Goal: Task Accomplishment & Management: Complete application form

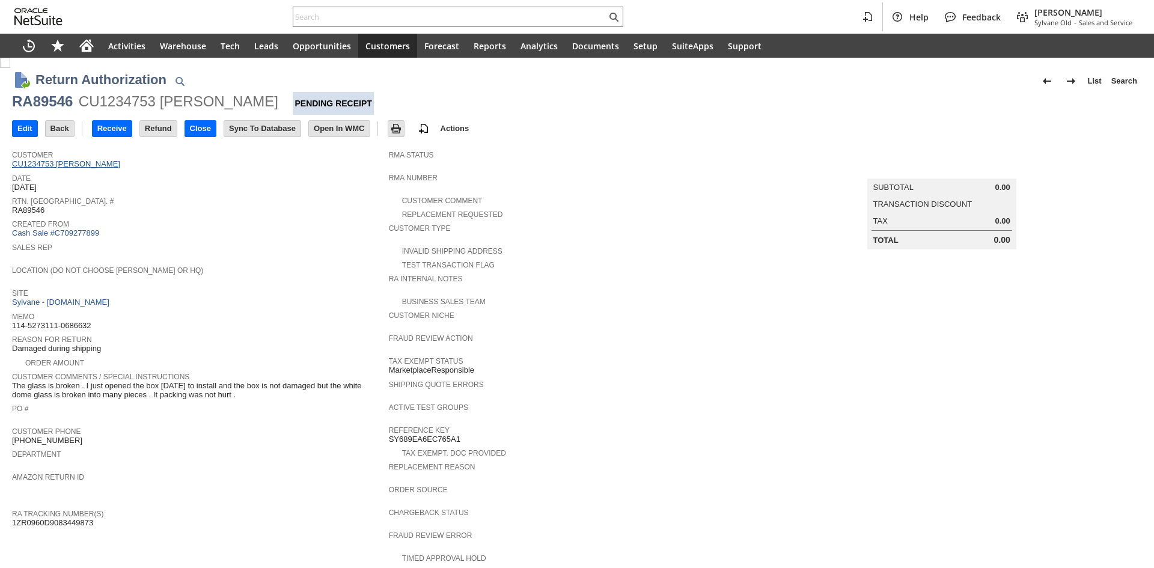
click at [88, 162] on link "CU1234753 [PERSON_NAME]" at bounding box center [67, 163] width 111 height 9
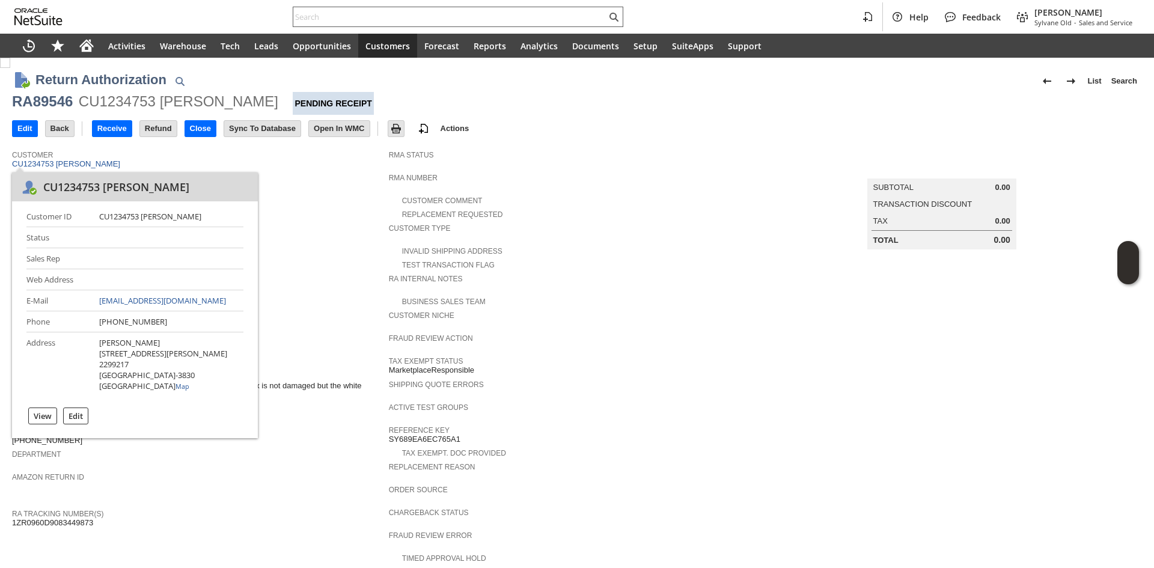
click at [374, 23] on input "text" at bounding box center [449, 17] width 313 height 14
paste input "RA89543"
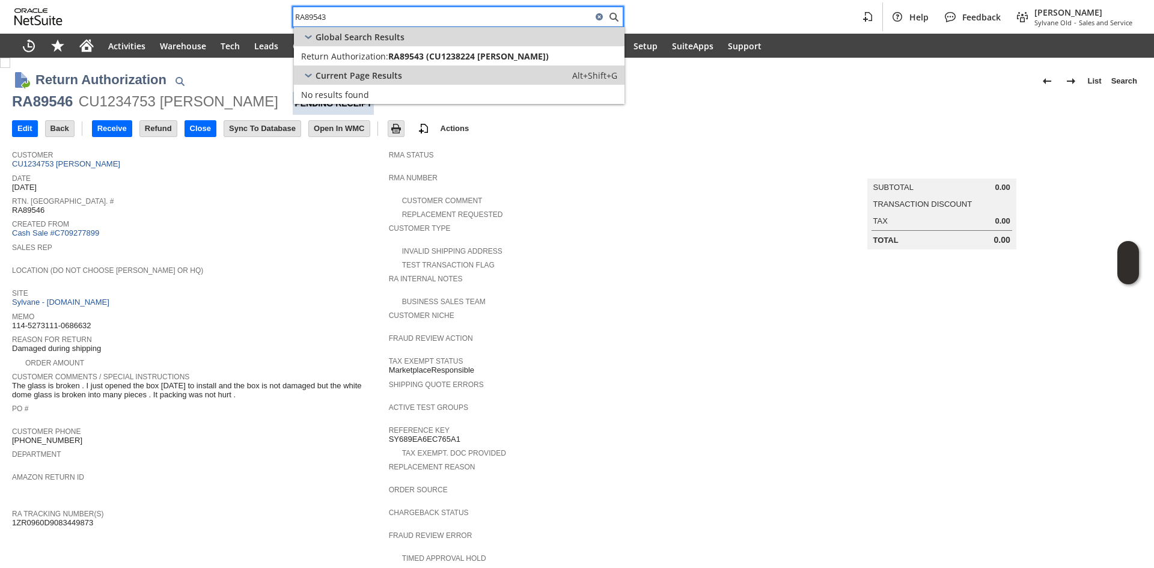
type input "RA89543"
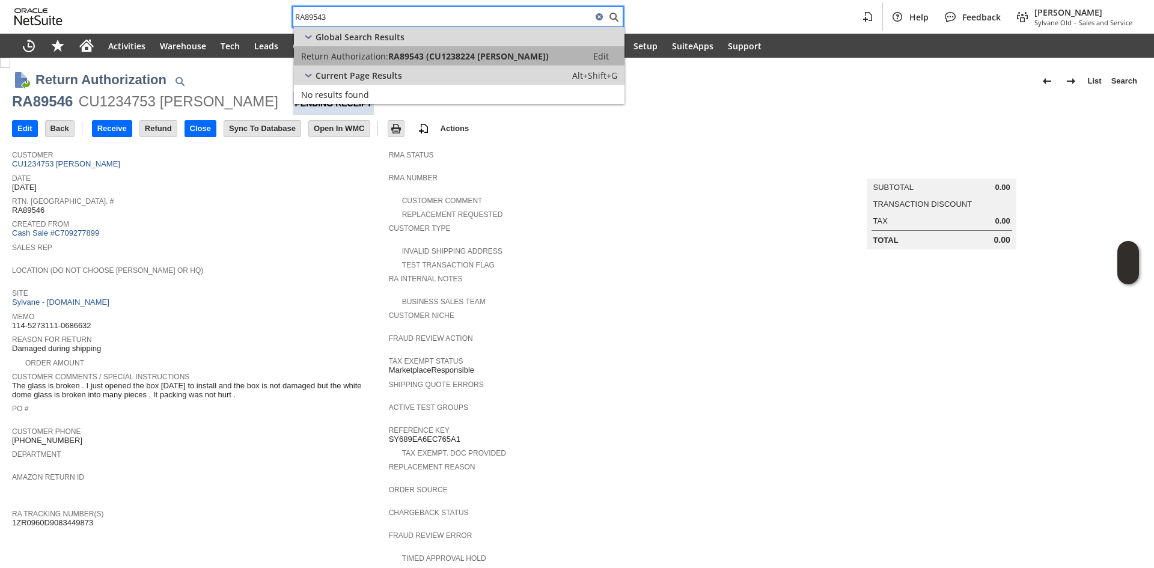
click at [411, 59] on span "RA89543 (CU1238224 Wendy Thomas)" at bounding box center [468, 55] width 160 height 11
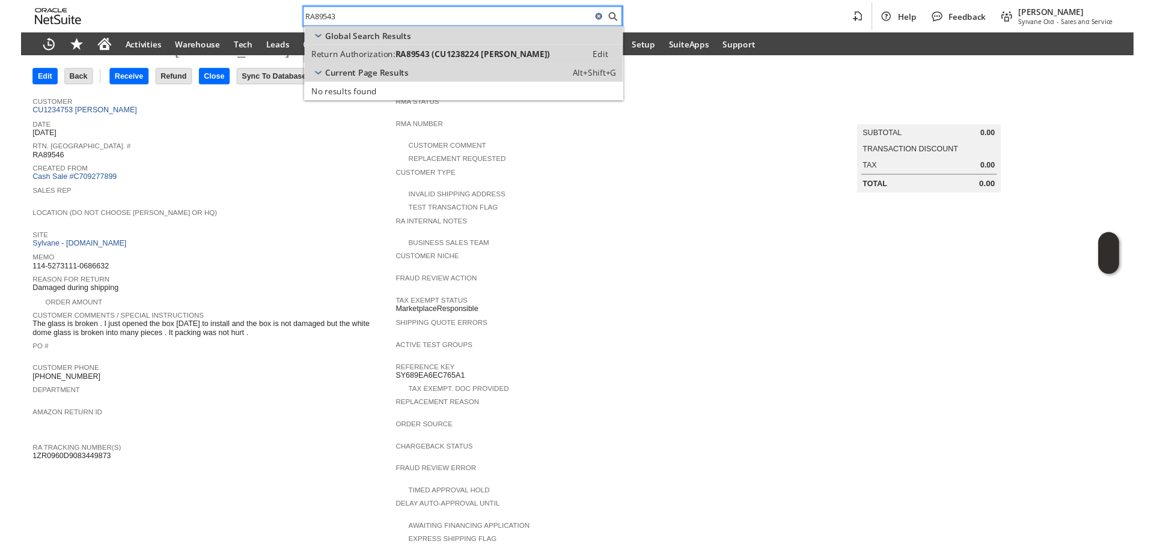
scroll to position [8, 0]
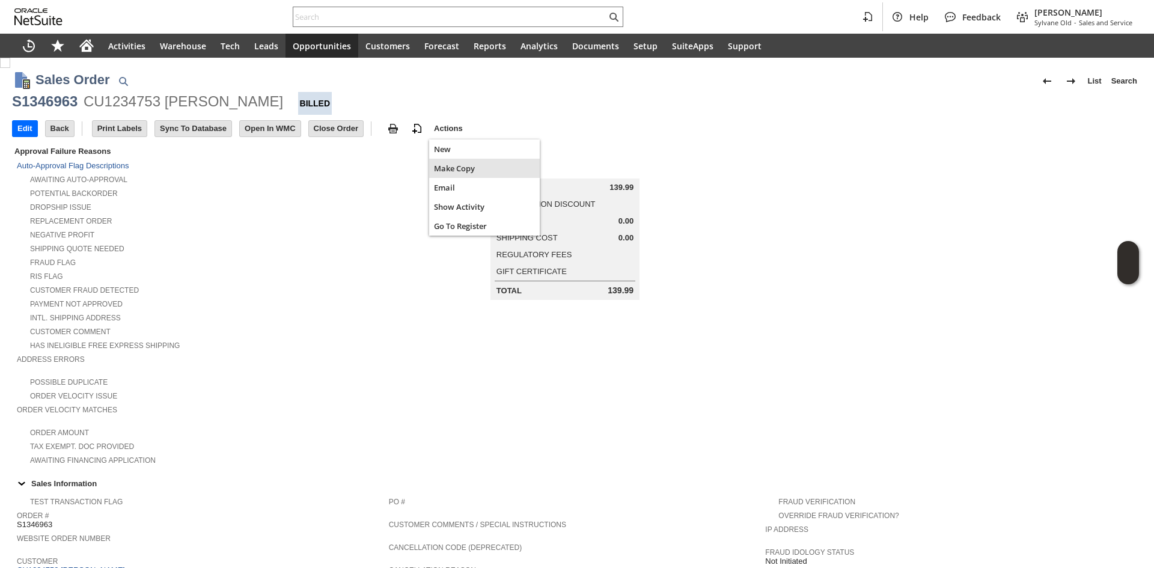
drag, startPoint x: 447, startPoint y: 171, endPoint x: 443, endPoint y: 182, distance: 11.4
click at [447, 171] on span "Make Copy" at bounding box center [484, 168] width 101 height 11
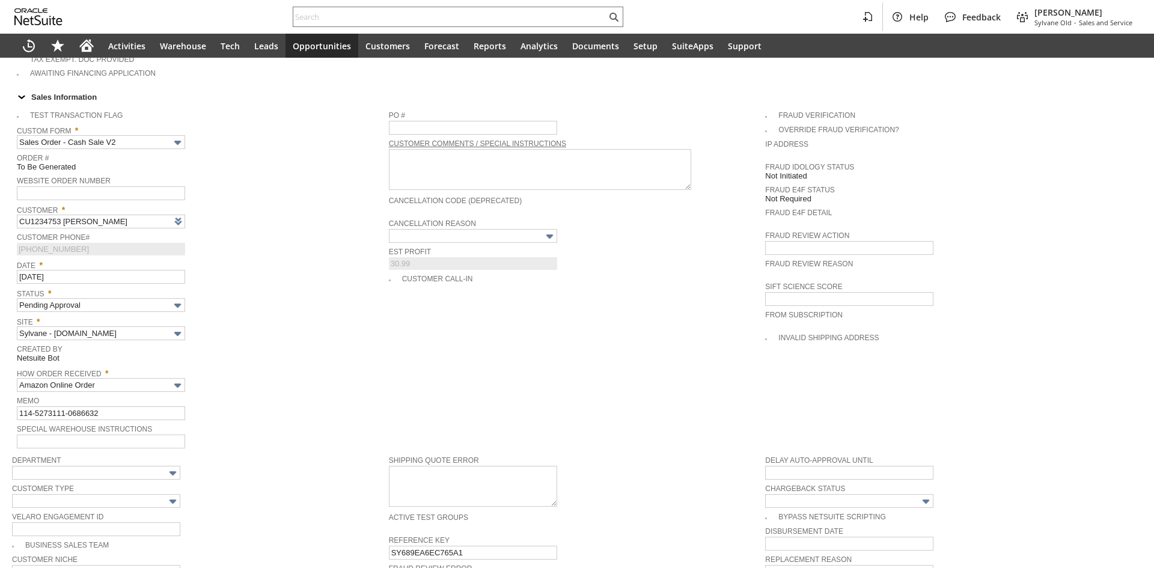
scroll to position [421, 0]
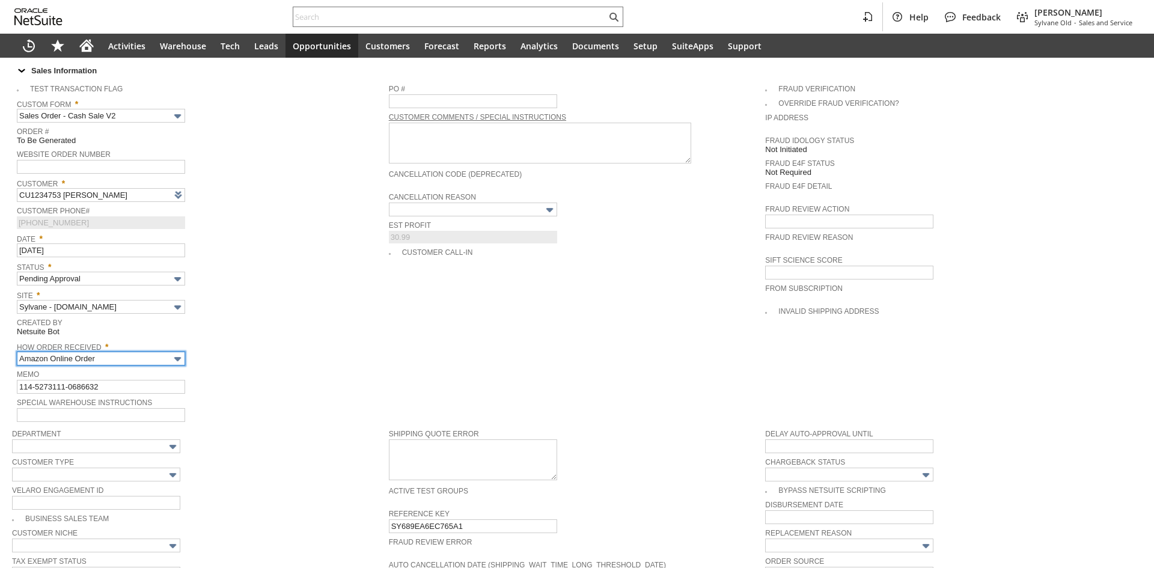
click at [153, 351] on input "Amazon Online Order" at bounding box center [101, 358] width 168 height 14
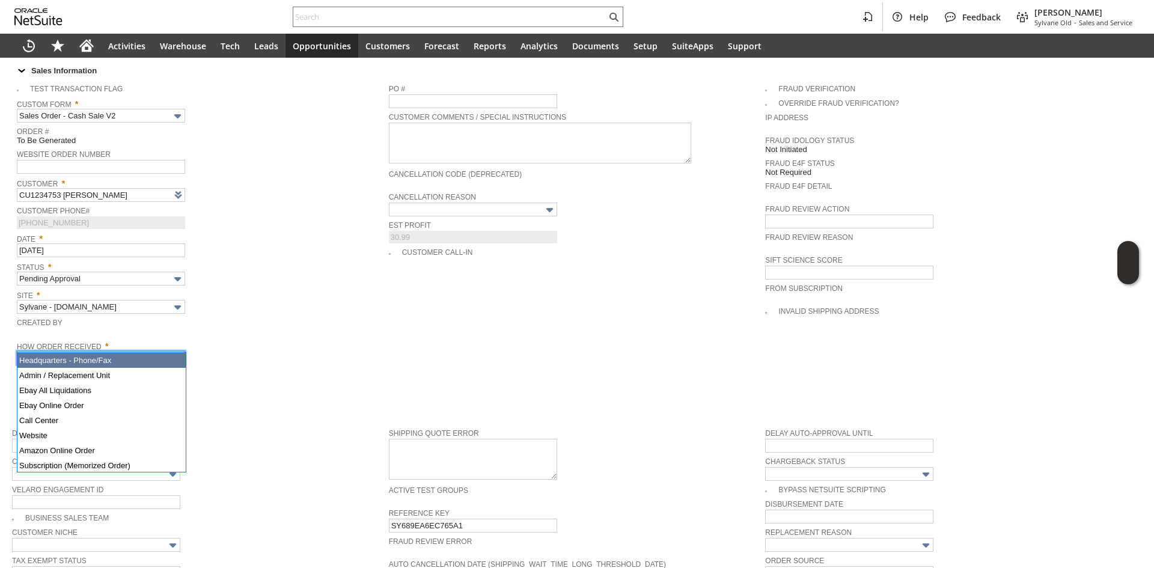
type input "Headquarters - Phone/Fax"
type input "Make Copy"
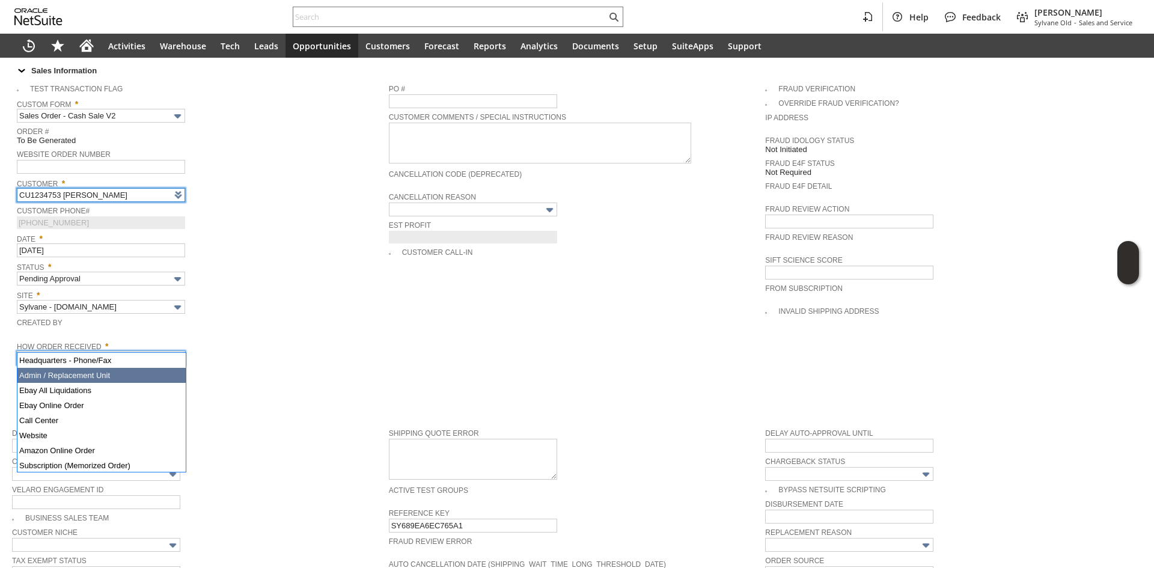
type input "Intelligent Recommendations ⁰"
type input "Admin / Replacement Unit"
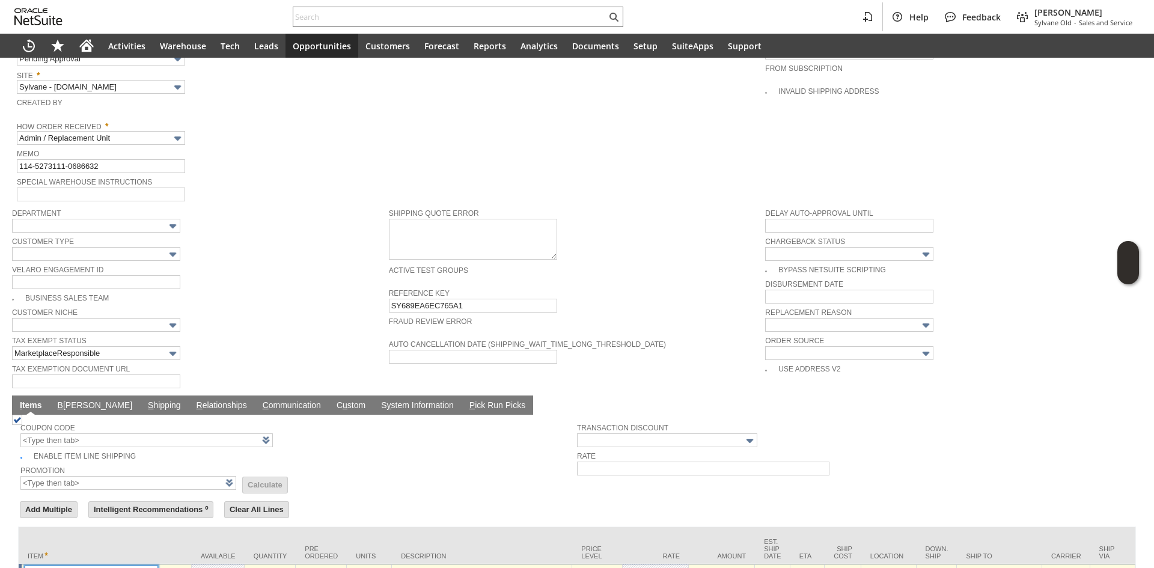
scroll to position [590, 0]
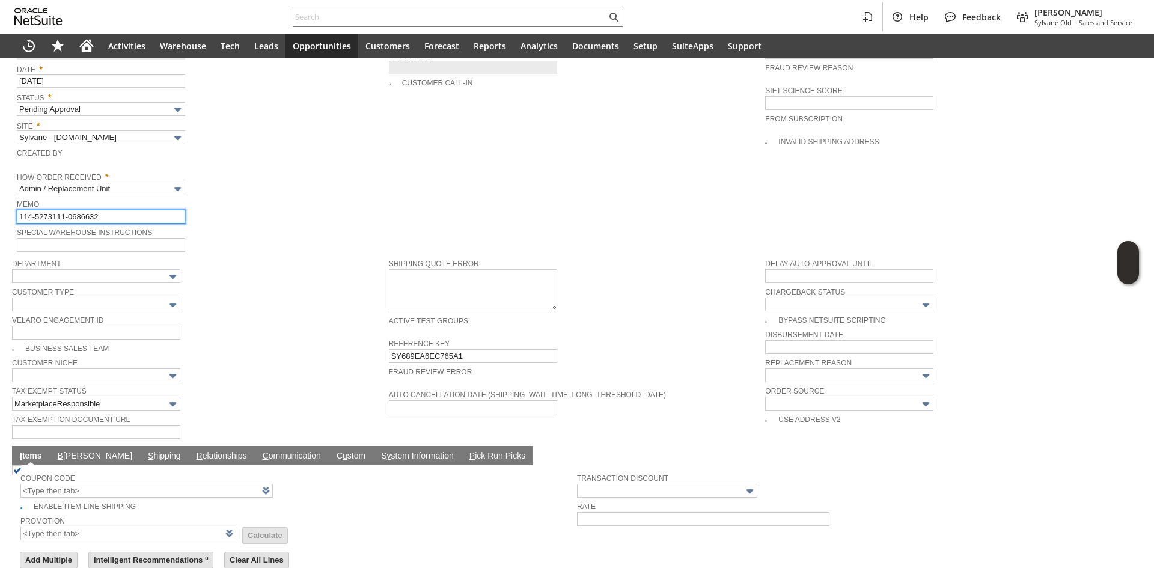
click at [123, 210] on input "114-5273111-0686632" at bounding box center [101, 217] width 168 height 14
type input "Replacement Order"
click at [283, 228] on div "Special Warehouse Instructions" at bounding box center [200, 238] width 366 height 27
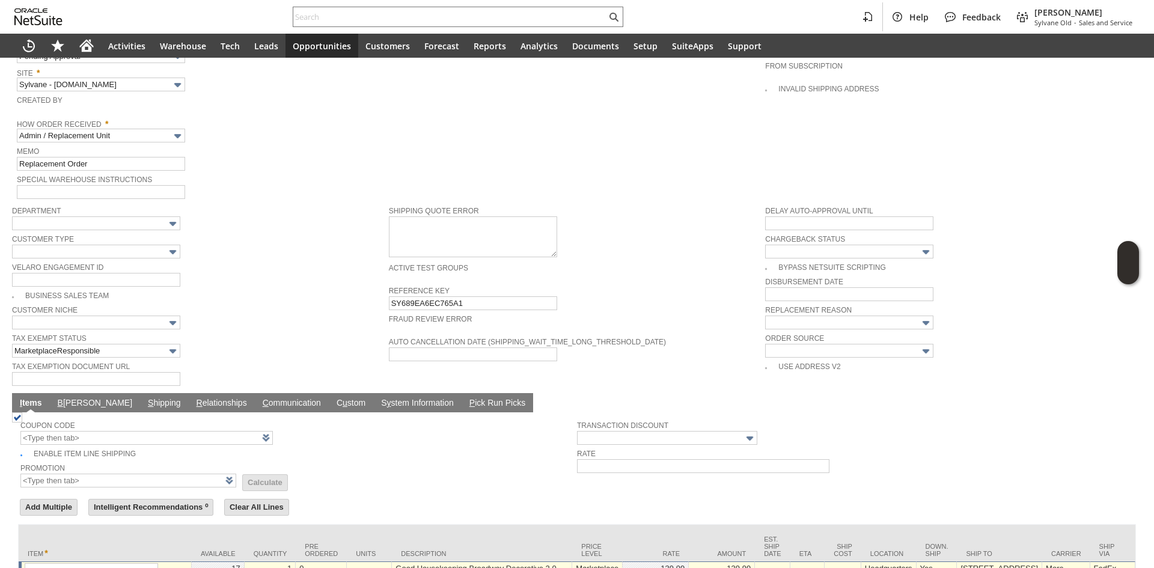
scroll to position [650, 0]
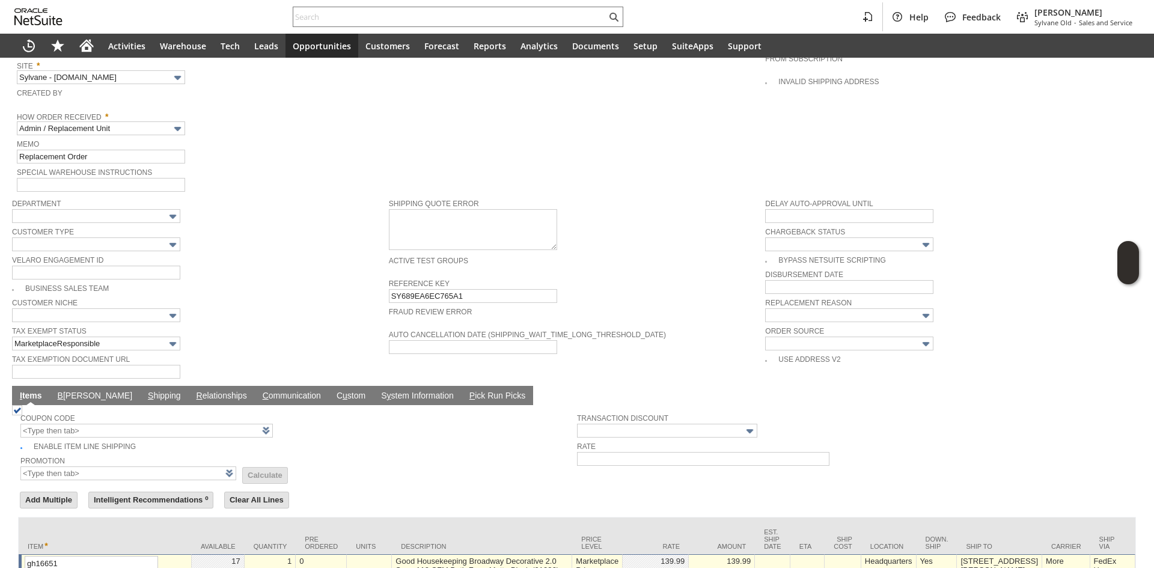
click at [816, 327] on link "Order Source" at bounding box center [794, 331] width 59 height 8
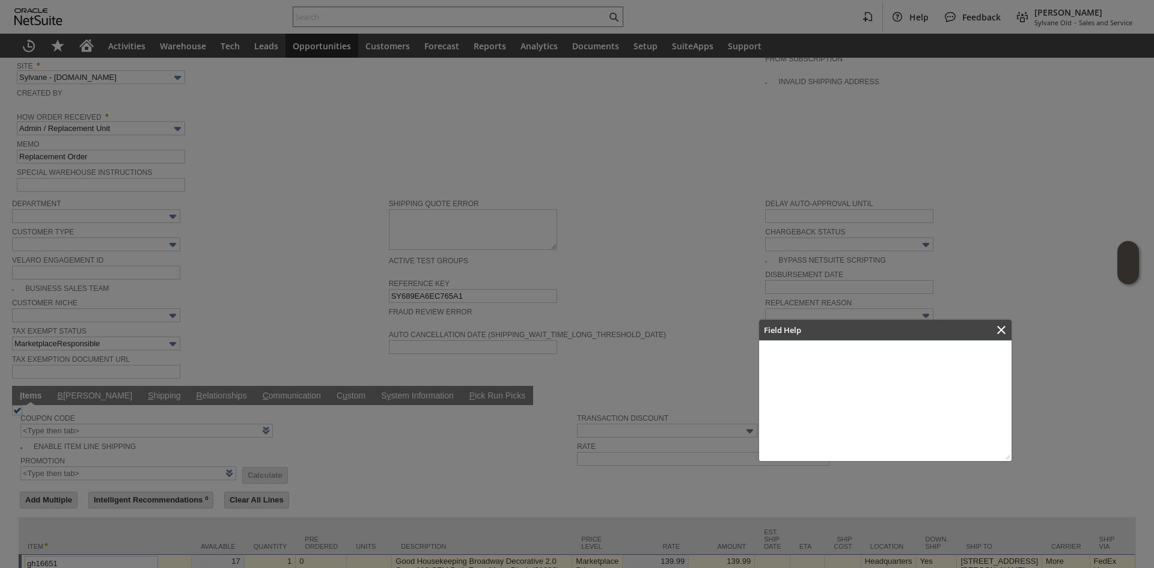
click at [819, 300] on div at bounding box center [577, 284] width 1154 height 568
click at [1006, 333] on icon "Close" at bounding box center [1001, 330] width 14 height 14
click at [871, 293] on div at bounding box center [577, 284] width 1154 height 568
click at [1001, 329] on icon "Close" at bounding box center [1001, 330] width 8 height 8
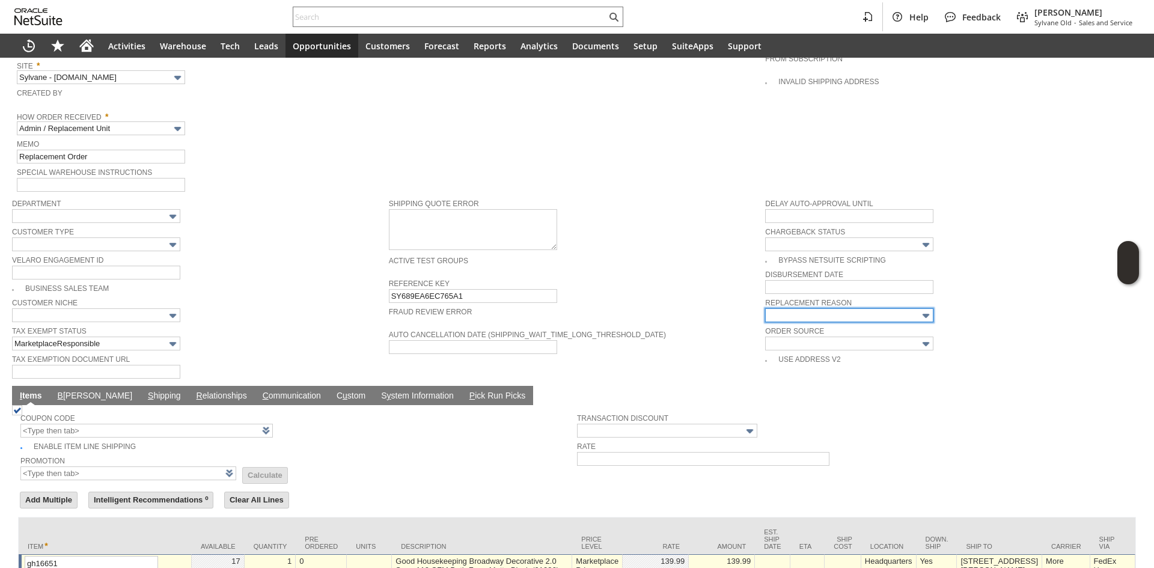
click at [867, 308] on input "text" at bounding box center [849, 315] width 168 height 14
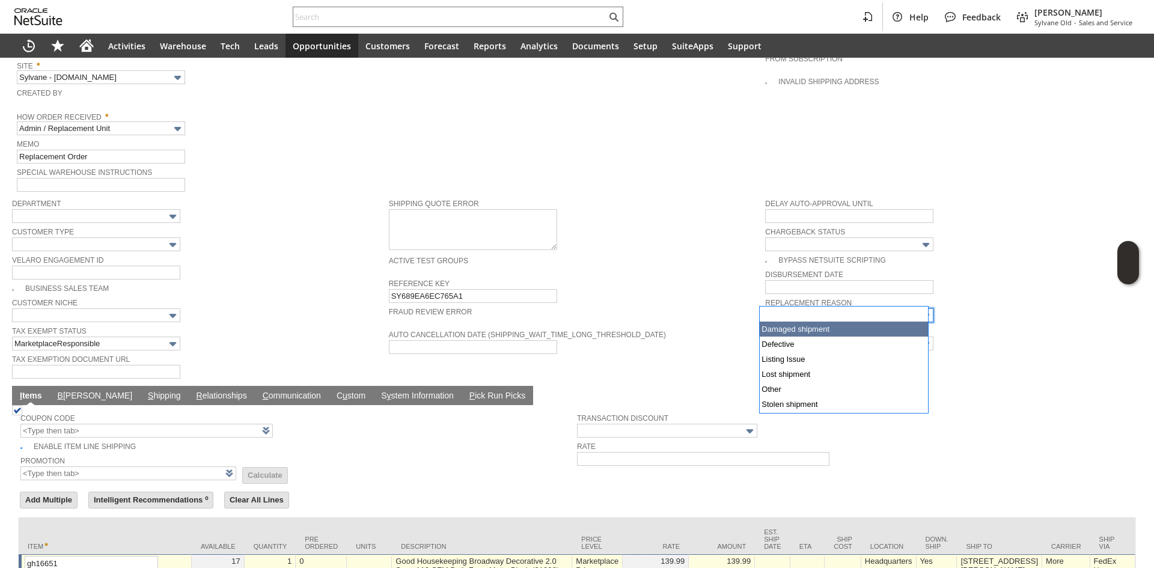
type input "Damaged shipment"
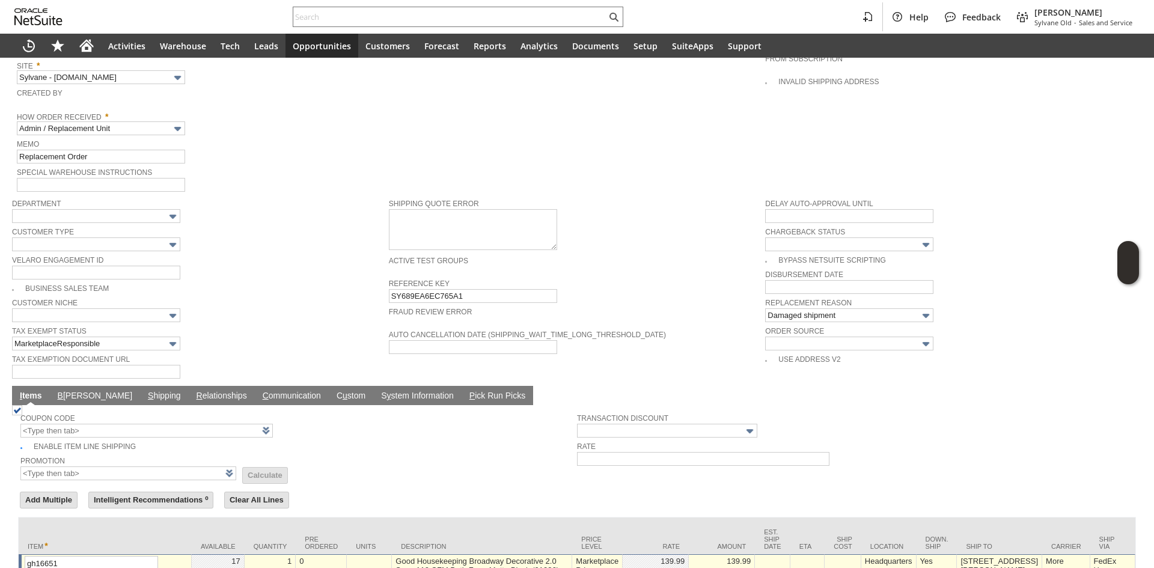
click at [652, 276] on span "Reference Key" at bounding box center [574, 282] width 371 height 13
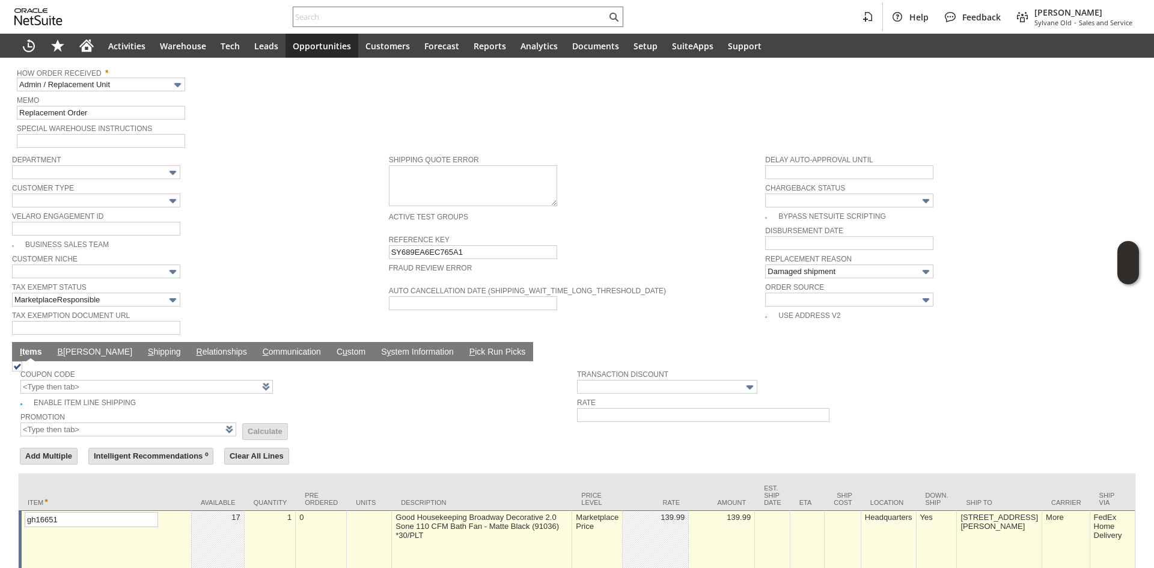
scroll to position [770, 0]
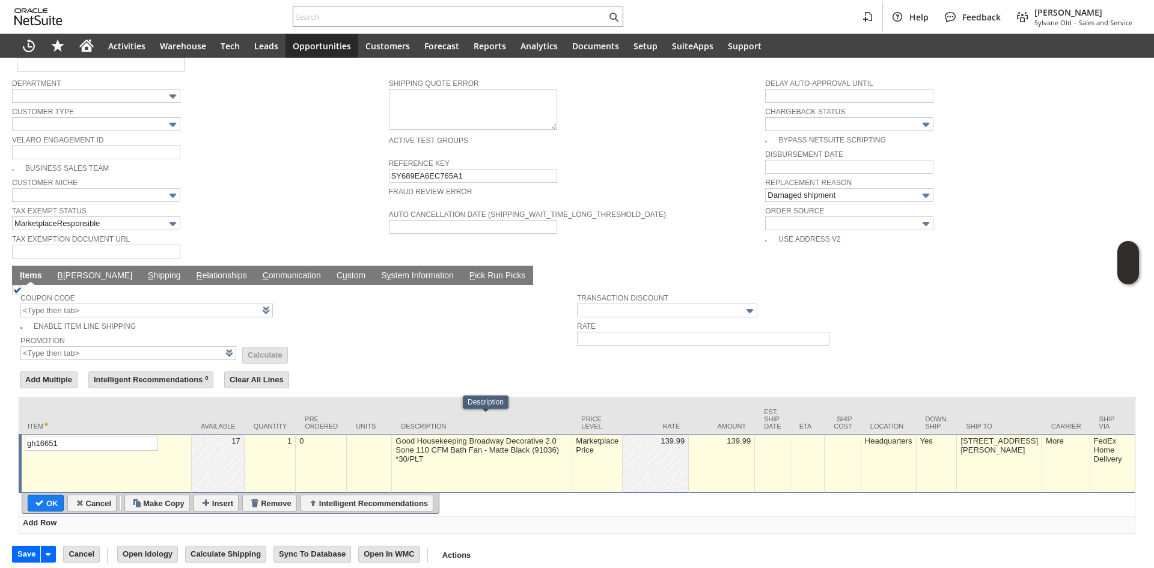
click at [586, 444] on td "Marketplace Price" at bounding box center [597, 463] width 50 height 59
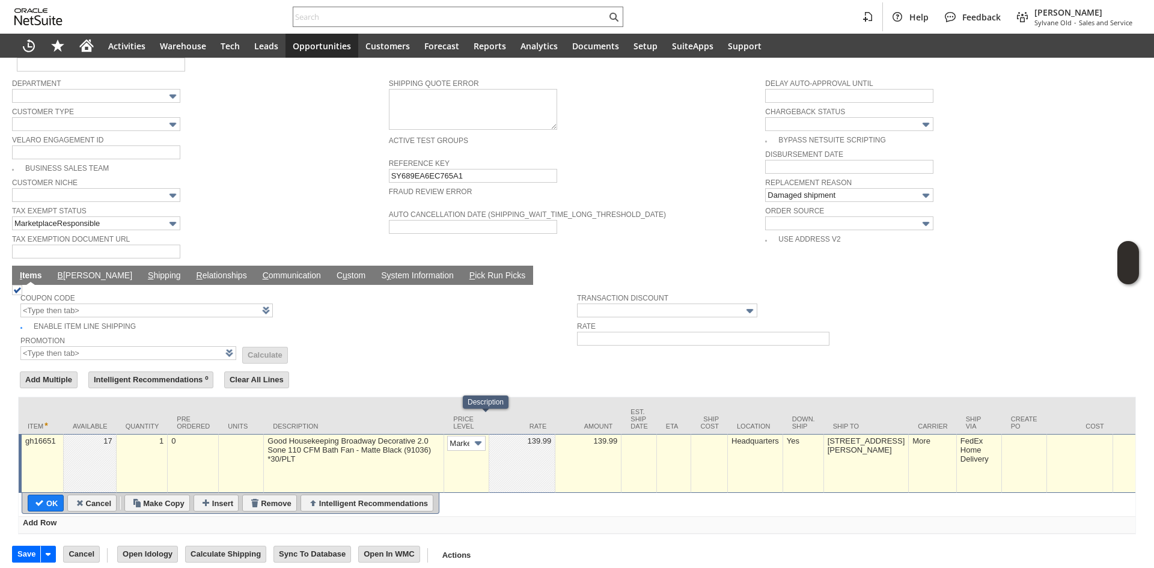
scroll to position [0, 21]
click at [467, 436] on input "Marke...rice" at bounding box center [466, 443] width 38 height 15
type input "Custom"
click at [528, 445] on td at bounding box center [522, 463] width 66 height 59
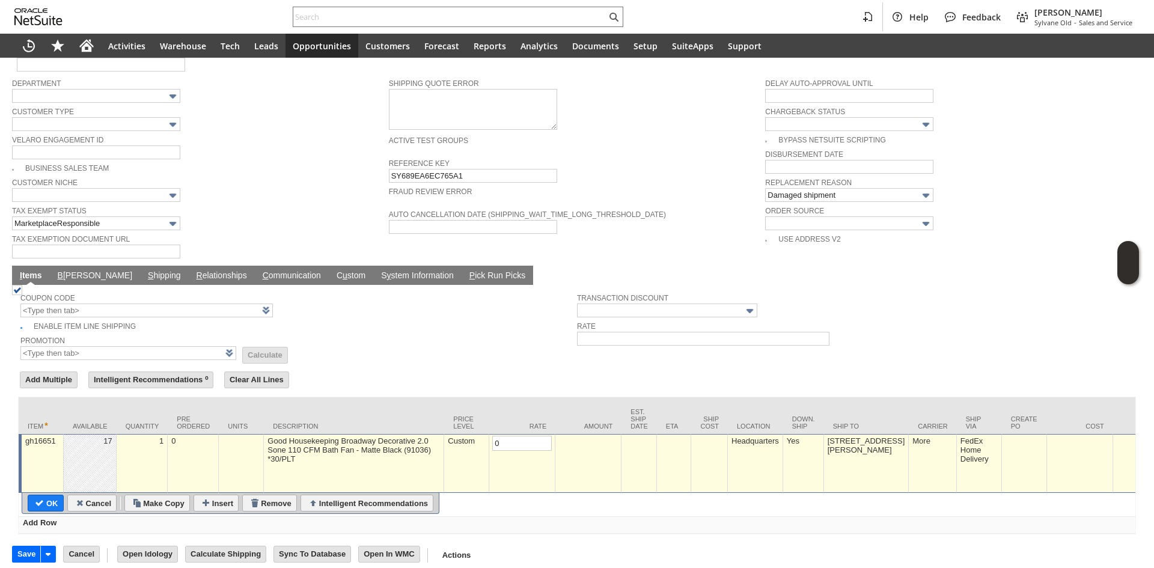
type input "0.00"
click at [40, 495] on input "OK" at bounding box center [45, 503] width 35 height 16
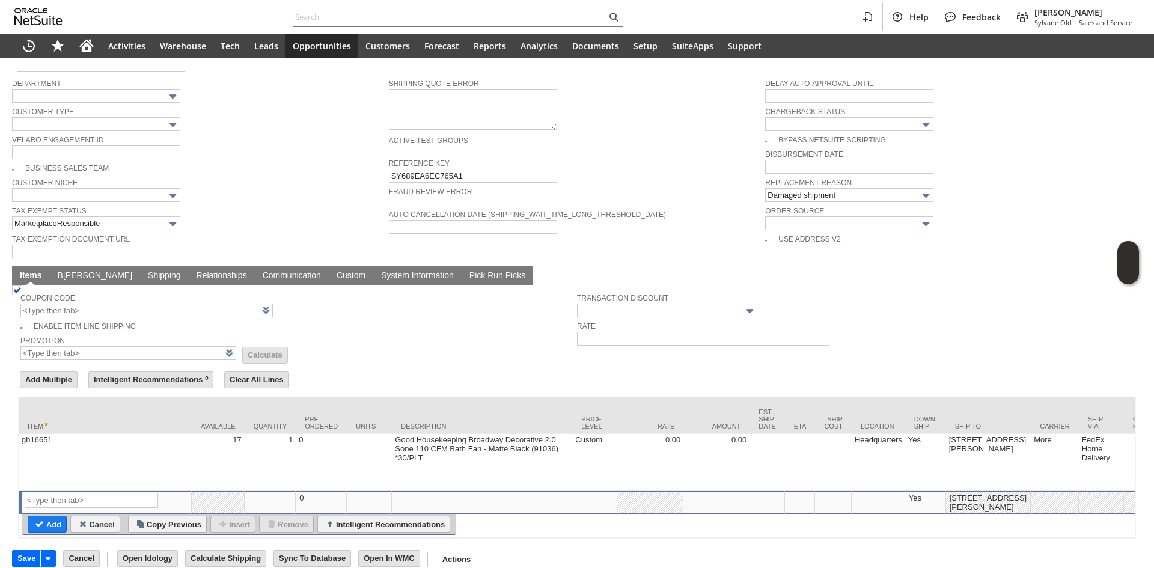
click at [72, 270] on link "B illing" at bounding box center [95, 275] width 81 height 11
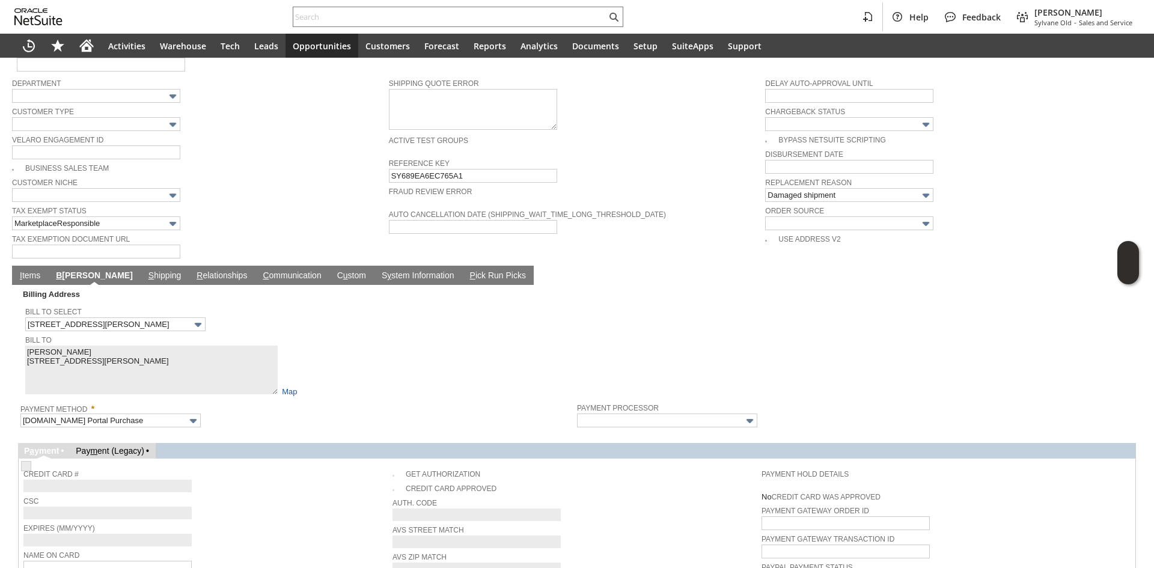
click at [22, 270] on link "I tems" at bounding box center [30, 275] width 26 height 11
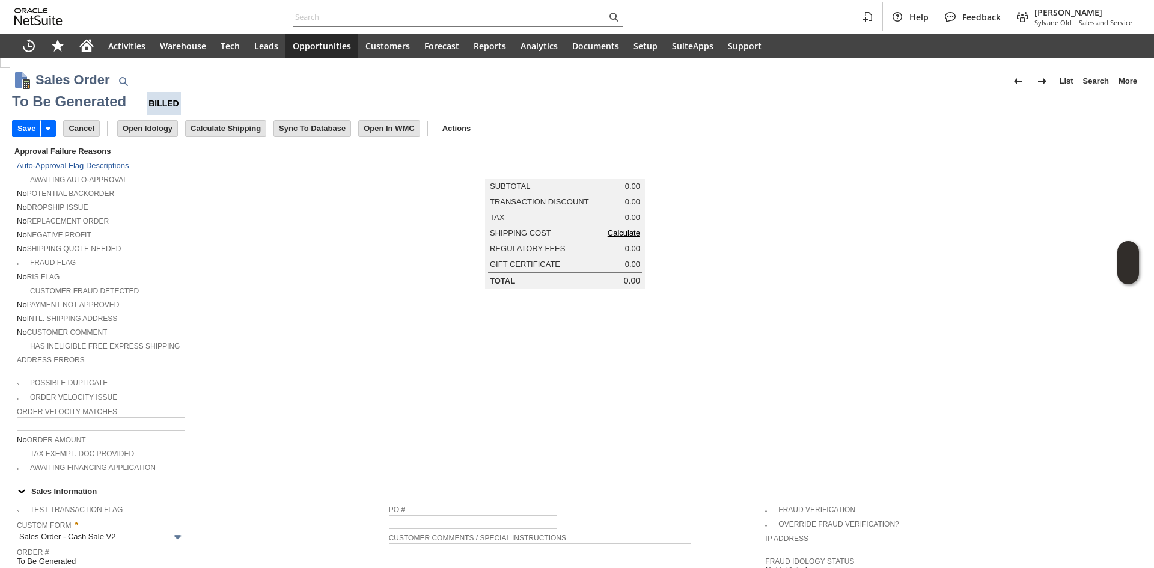
click at [615, 236] on link "Calculate" at bounding box center [623, 232] width 32 height 9
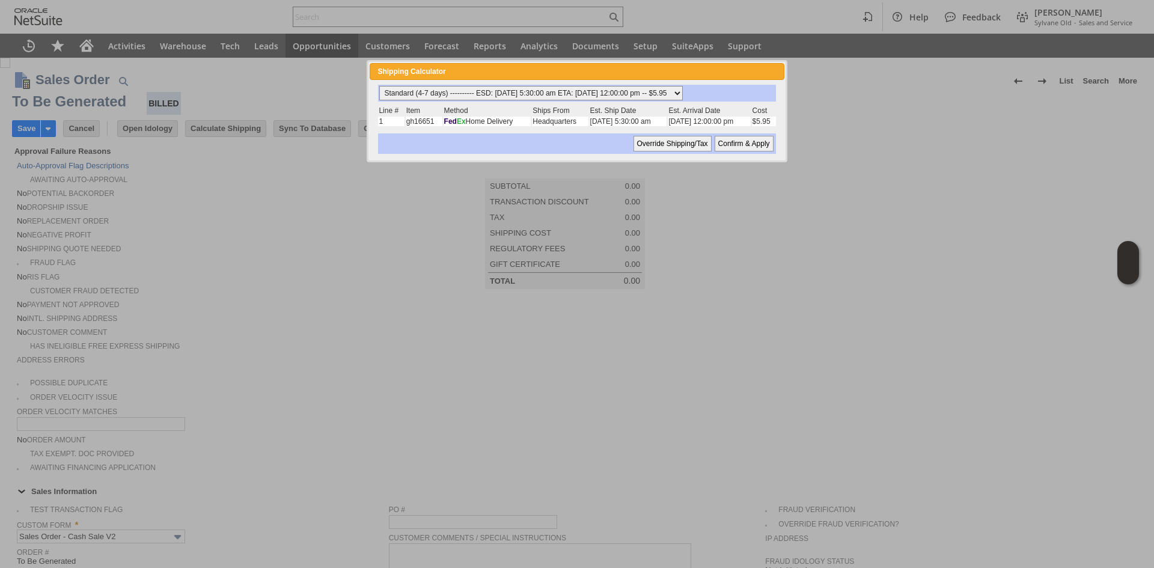
click at [499, 90] on select "Standard (4-7 days) ---------- ESD: 09/10/2025 5:30:00 am ETA: 09/11/2025 12:00…" at bounding box center [530, 93] width 303 height 14
select select "2 Day ------------------------ ESD: 09/10/2025 5:30:00 am ETA: 09/11/2025 12:00…"
click at [379, 86] on select "Standard (4-7 days) ---------- ESD: 09/10/2025 5:30:00 am ETA: 09/11/2025 12:00…" at bounding box center [530, 93] width 303 height 14
click at [755, 142] on input "Confirm & Apply" at bounding box center [743, 144] width 59 height 16
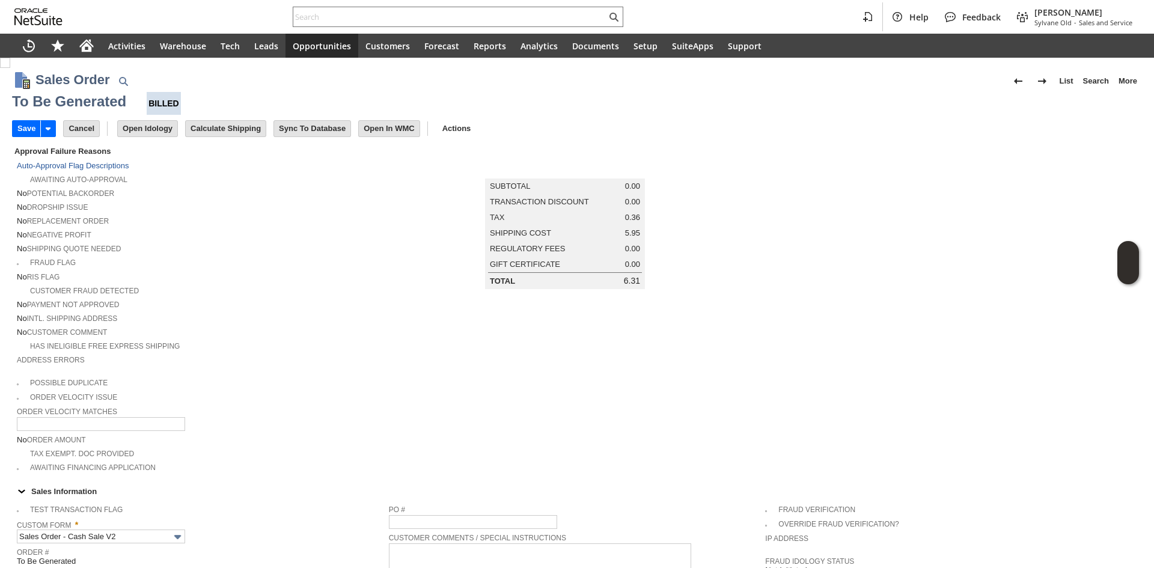
type input "NotExempt"
type input "Add"
type input "Copy Previous"
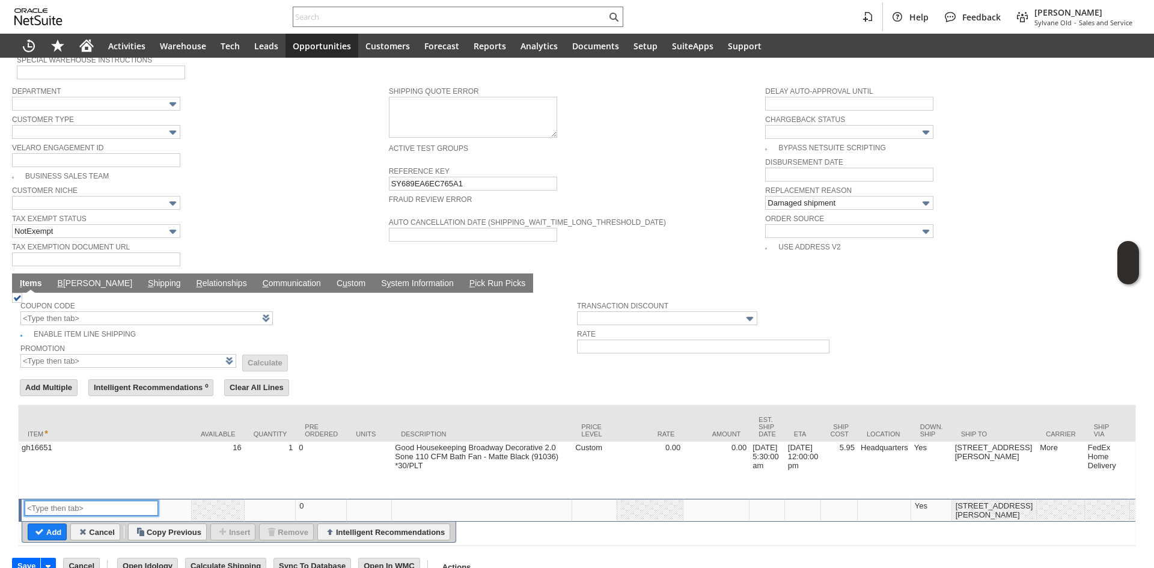
scroll to position [783, 0]
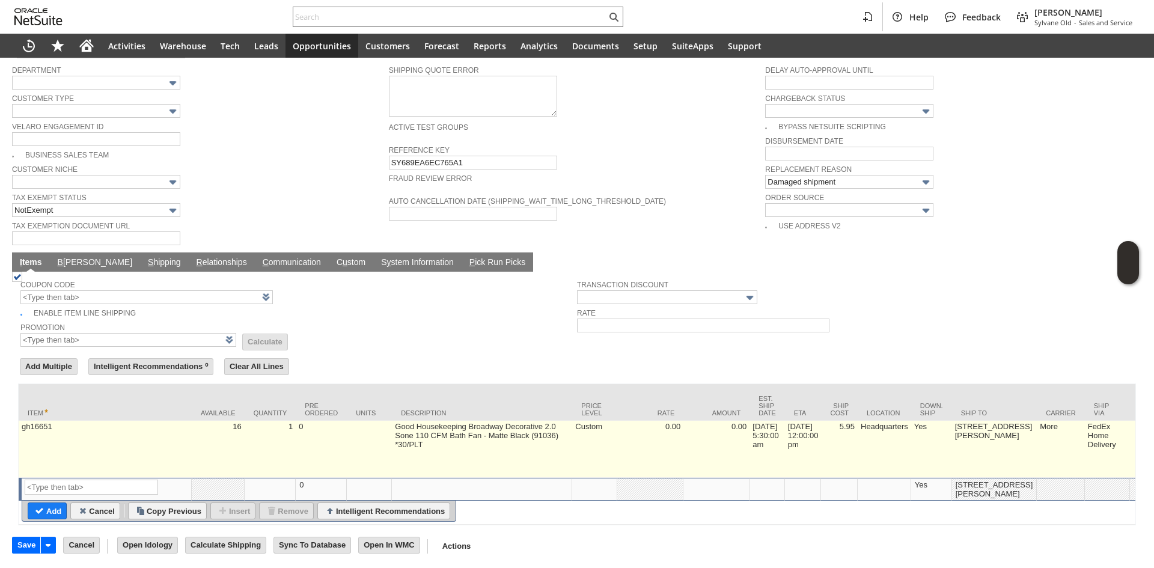
click at [857, 430] on td "5.95" at bounding box center [839, 449] width 37 height 57
type input "5.95"
type input "6.0%"
type input "OK"
type input "Make Copy"
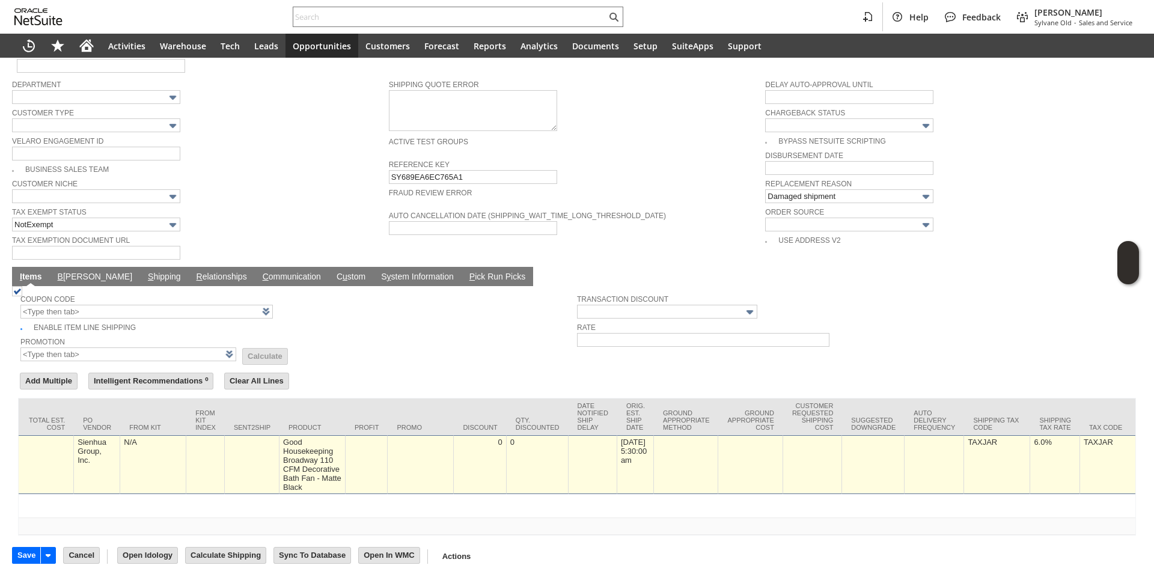
scroll to position [0, 1787]
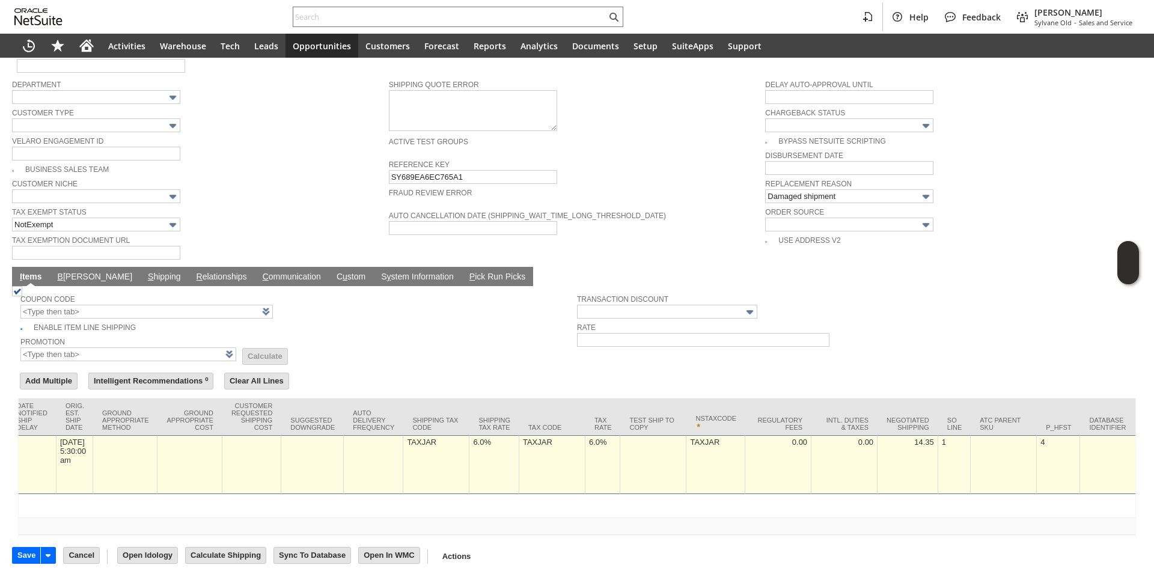
type input "0"
click at [560, 447] on td "TAXJAR" at bounding box center [552, 464] width 66 height 59
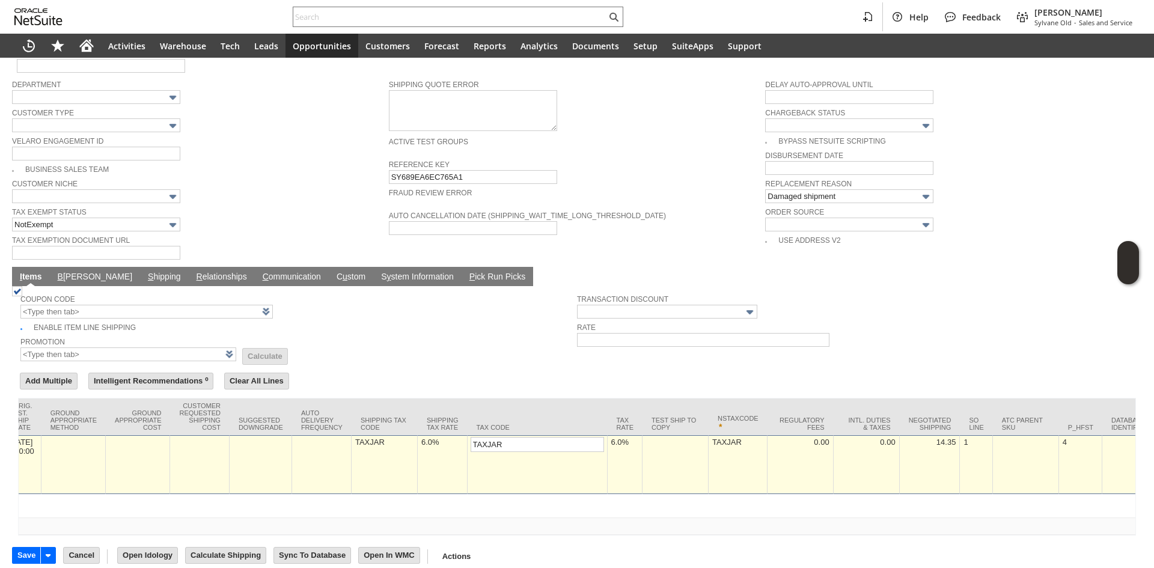
click at [607, 444] on td "6.0%" at bounding box center [624, 464] width 35 height 59
type input "0.0%"
click at [418, 445] on td "6.0%" at bounding box center [443, 464] width 50 height 59
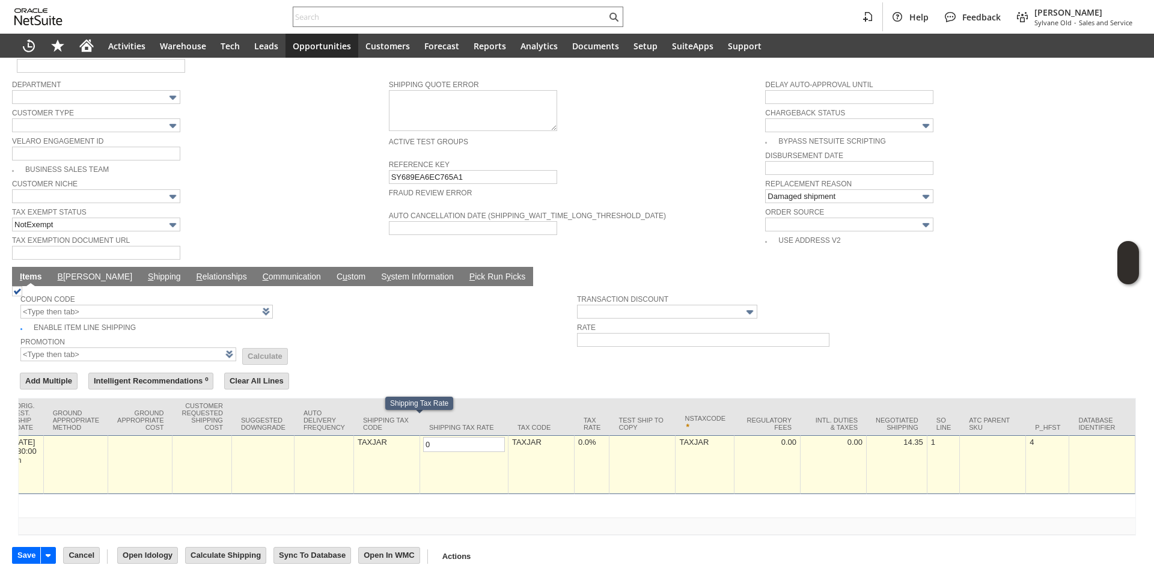
scroll to position [0, 1774]
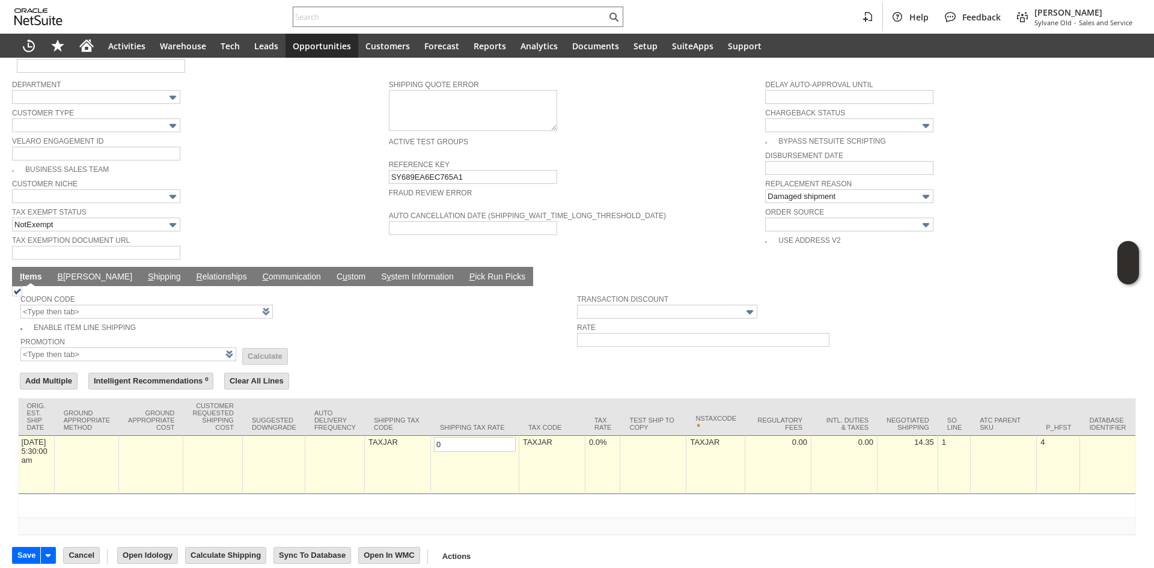
type input "0.0%"
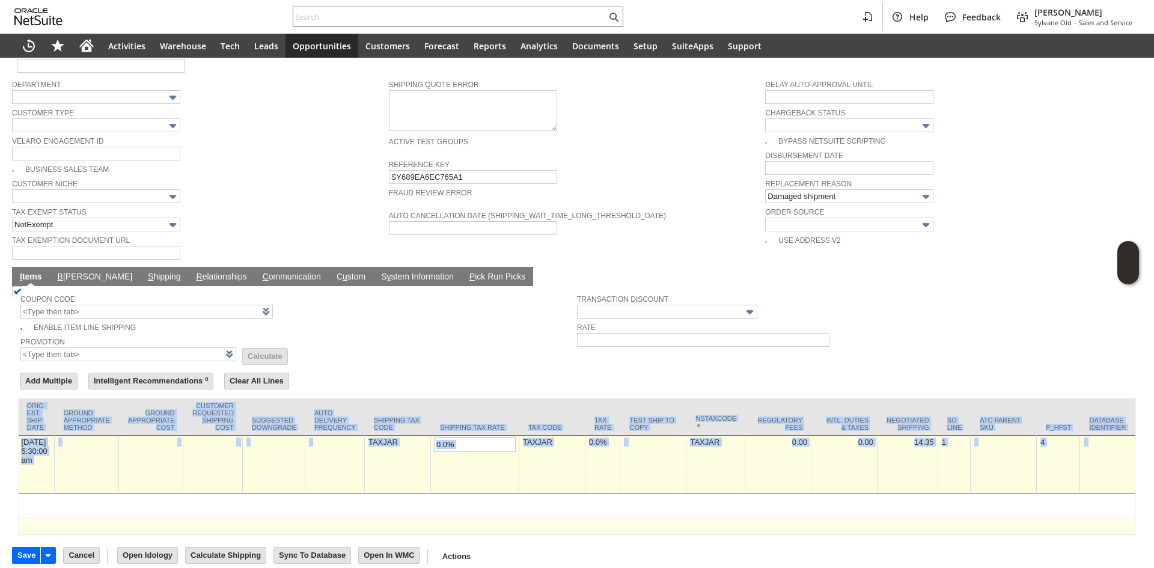
drag, startPoint x: 742, startPoint y: 515, endPoint x: 241, endPoint y: 514, distance: 501.1
type input "Add"
type input "Copy Previous"
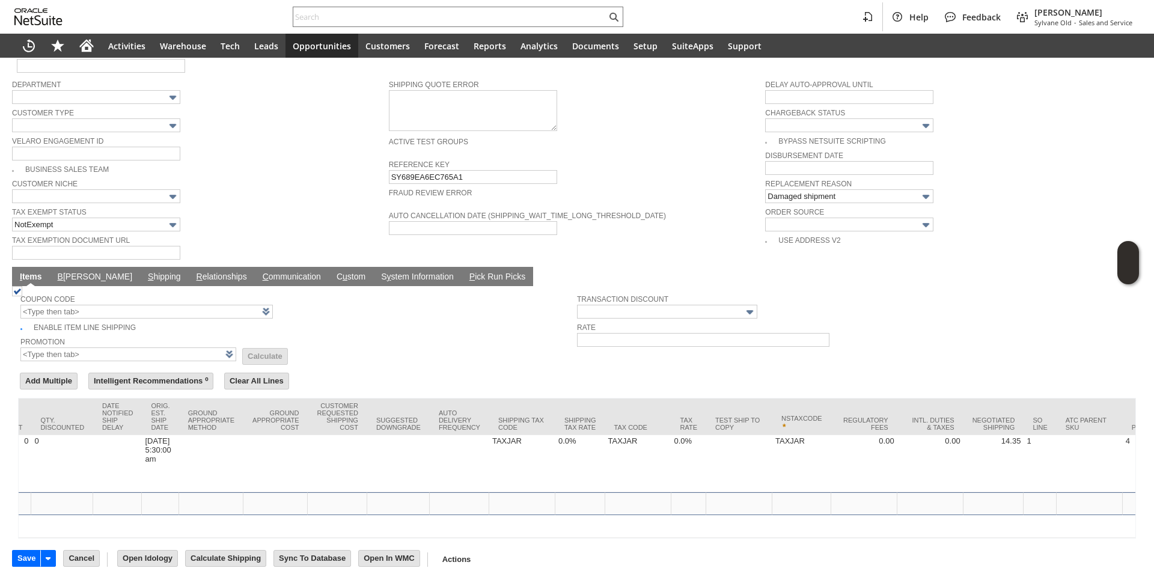
scroll to position [0, 0]
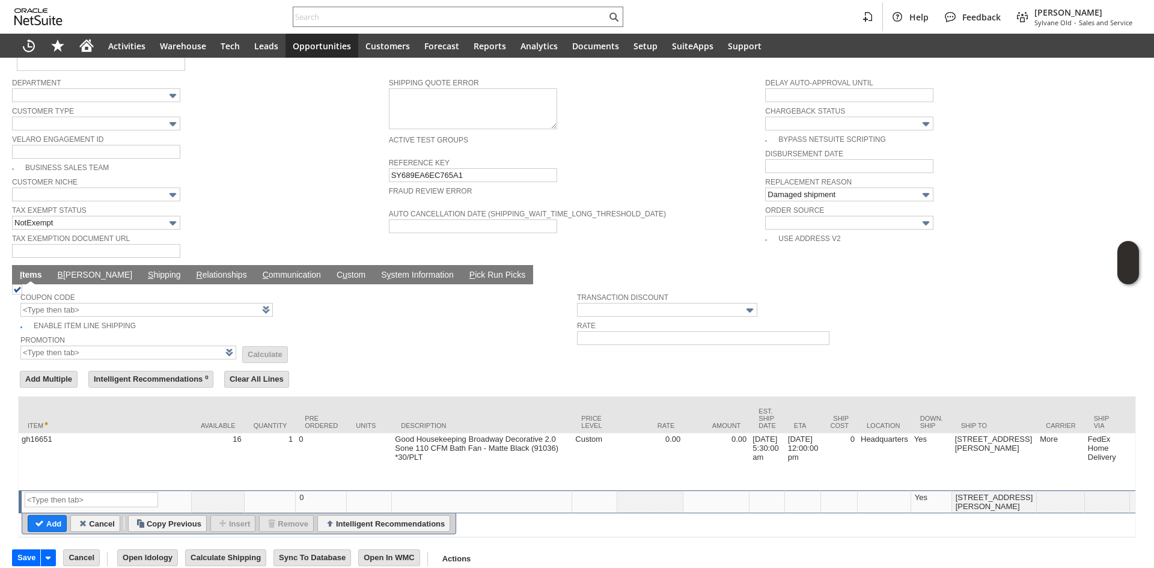
scroll to position [783, 0]
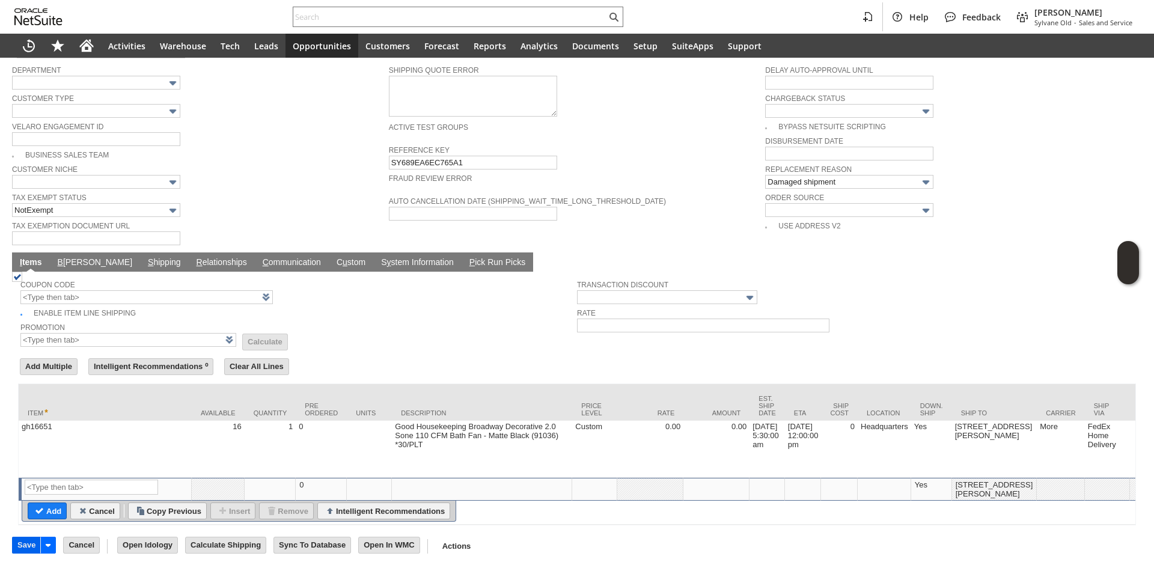
click at [24, 544] on input "Save" at bounding box center [27, 545] width 28 height 16
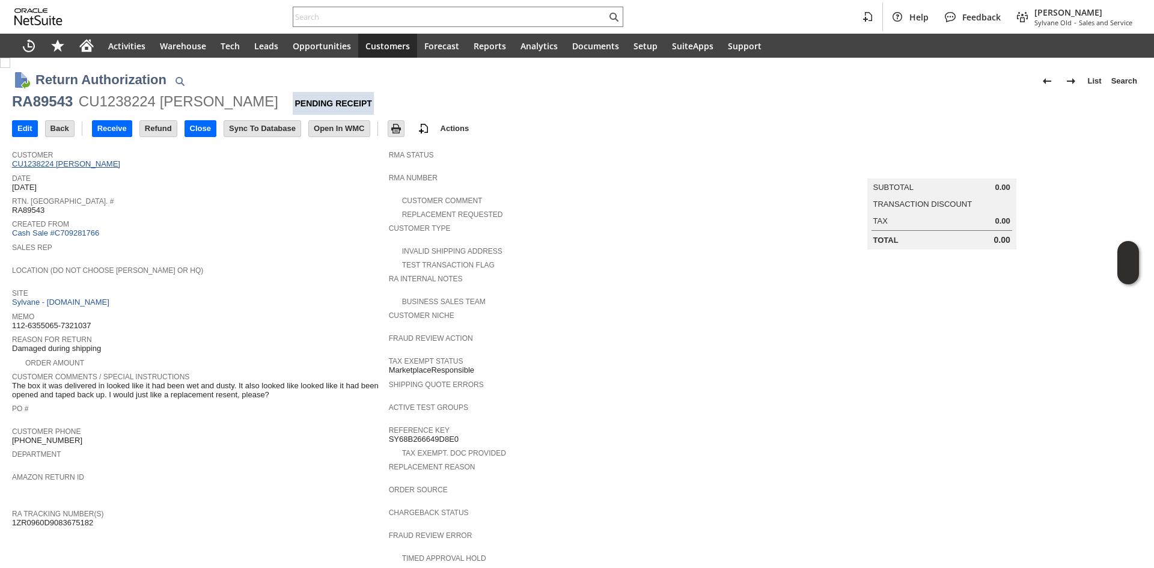
click at [81, 166] on link "CU1238224 Wendy Thomas" at bounding box center [67, 163] width 111 height 9
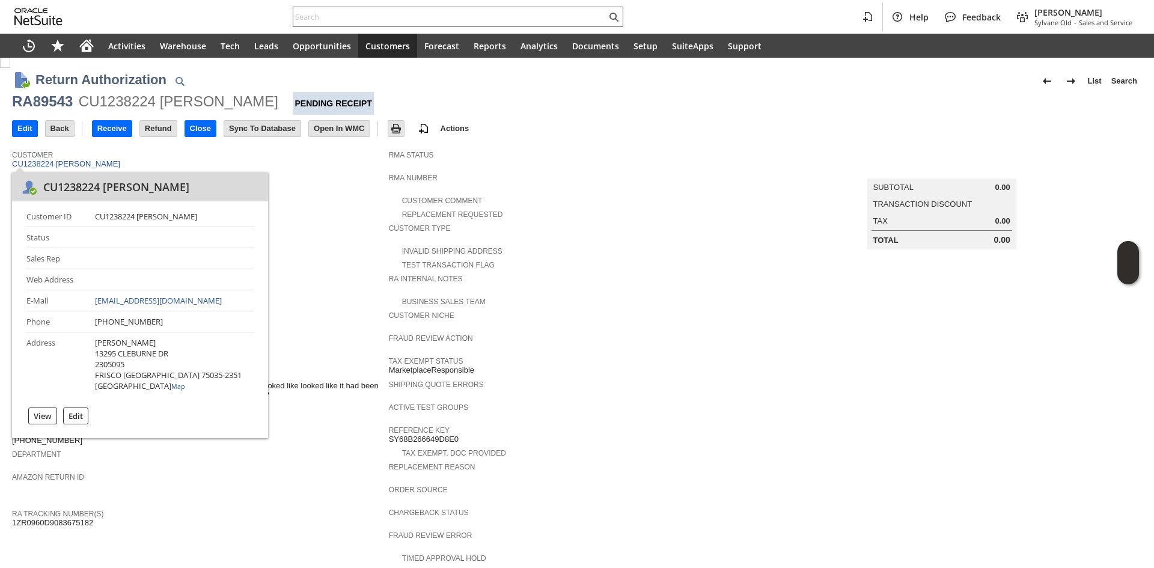
click at [428, 24] on div at bounding box center [458, 17] width 330 height 20
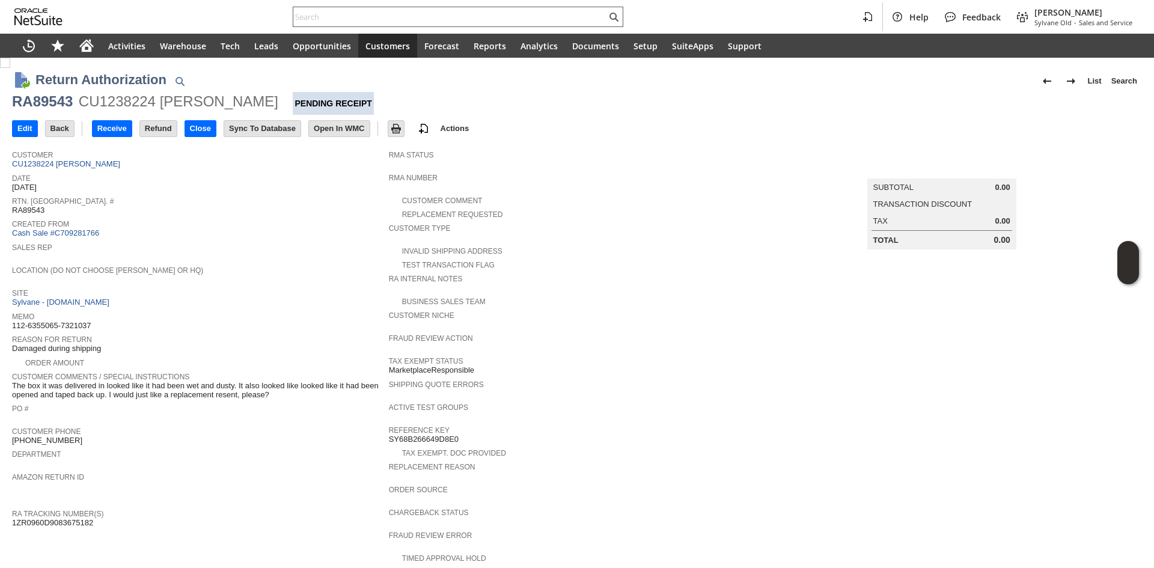
paste input "2673990918"
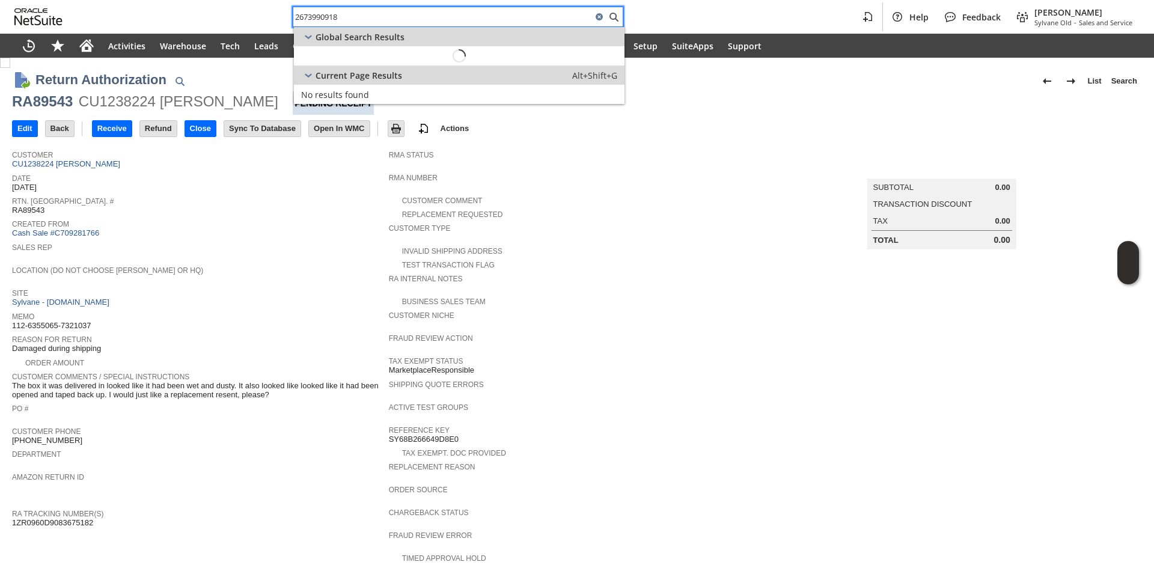
click at [440, 19] on input "2673990918" at bounding box center [442, 17] width 299 height 14
type input "2673990918"
drag, startPoint x: 463, startPoint y: 50, endPoint x: 462, endPoint y: 57, distance: 6.7
click at [462, 57] on div "Customer: CU1237208 Ben Li" at bounding box center [419, 55] width 237 height 11
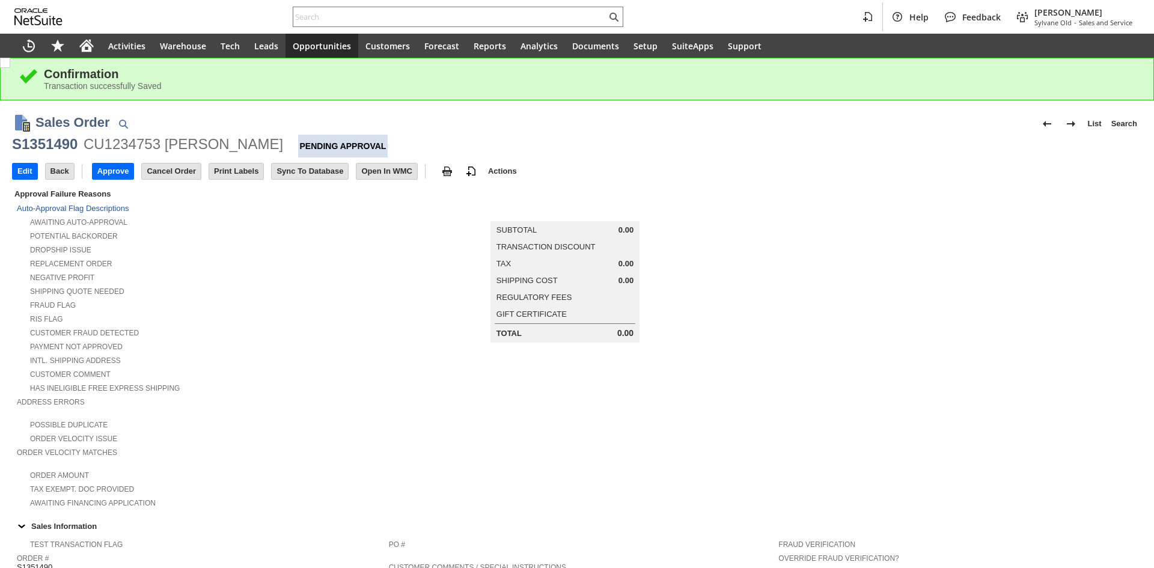
click at [66, 147] on div "S1351490" at bounding box center [44, 144] width 65 height 19
copy div "S1351490"
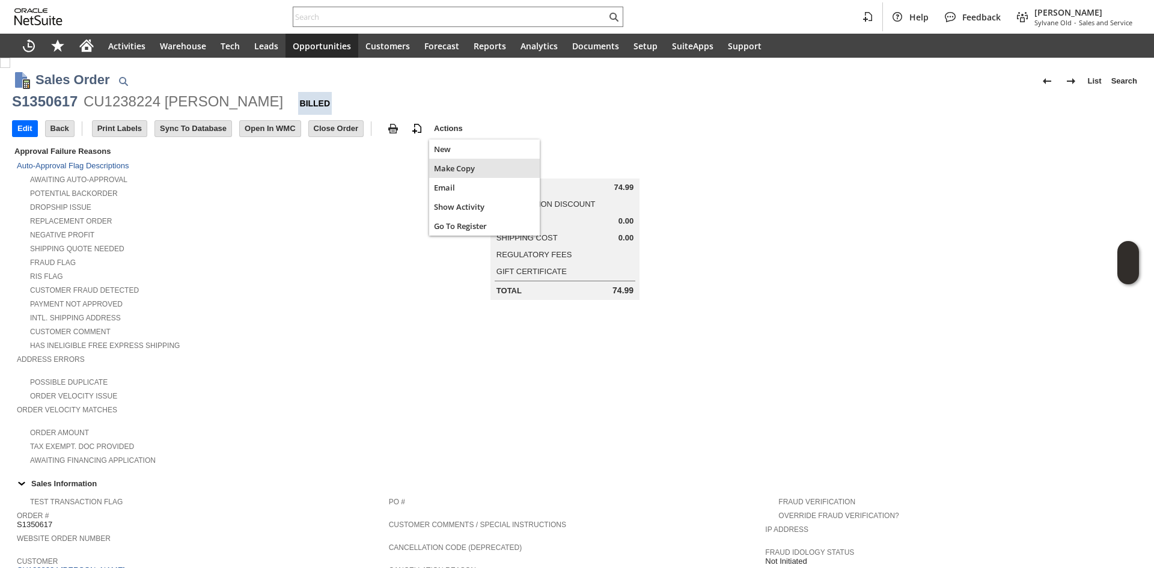
click at [444, 169] on span "Make Copy" at bounding box center [484, 168] width 101 height 11
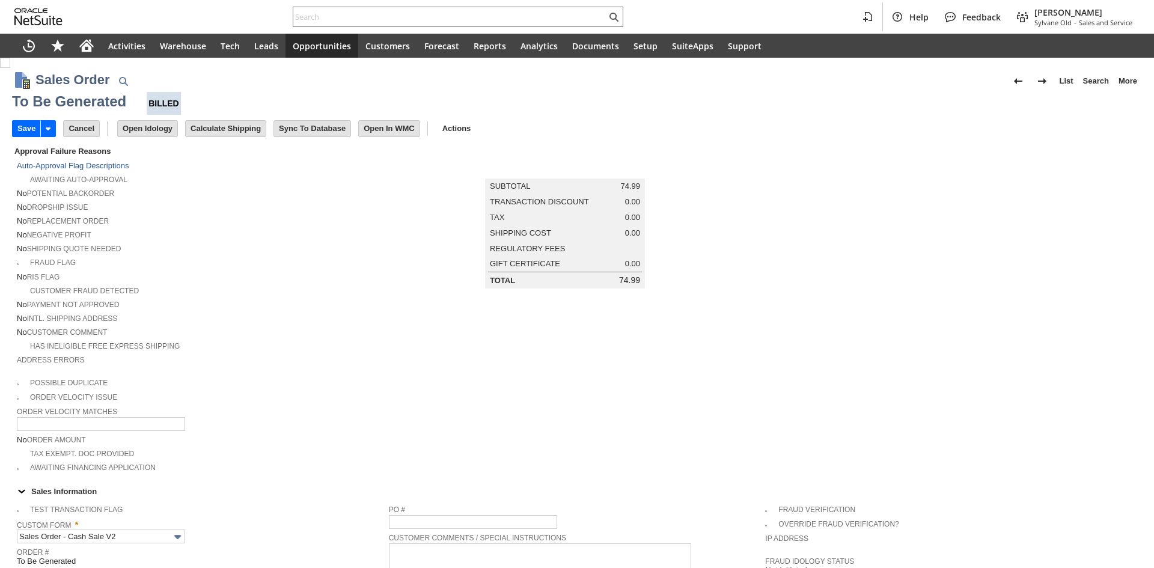
type input "Headquarters - Phone/Fax"
type input "Make Copy"
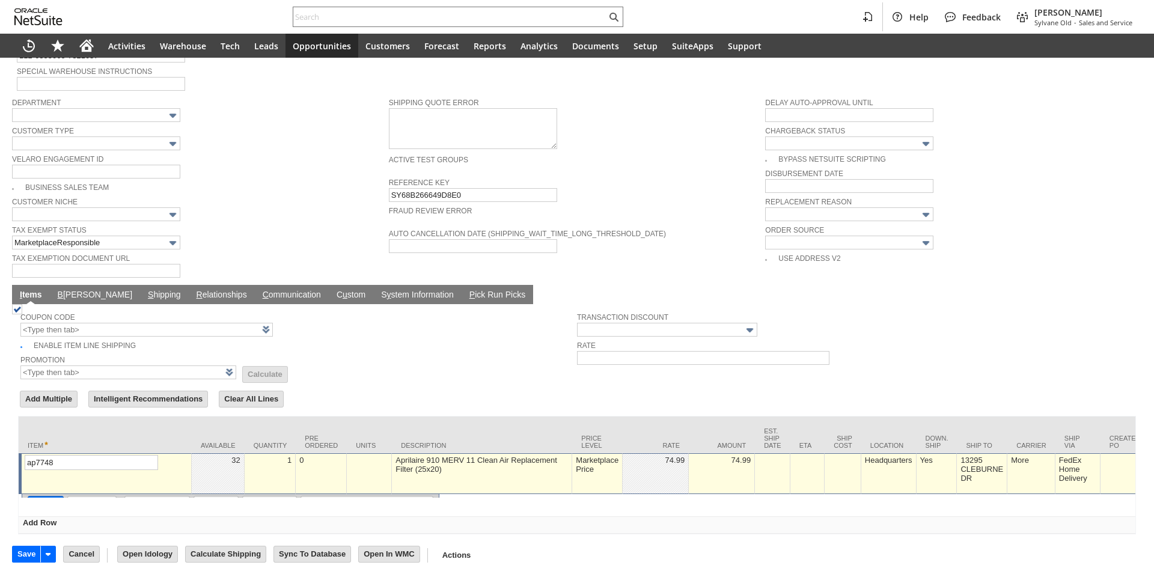
type input "Intelligent Recommendations ⁰"
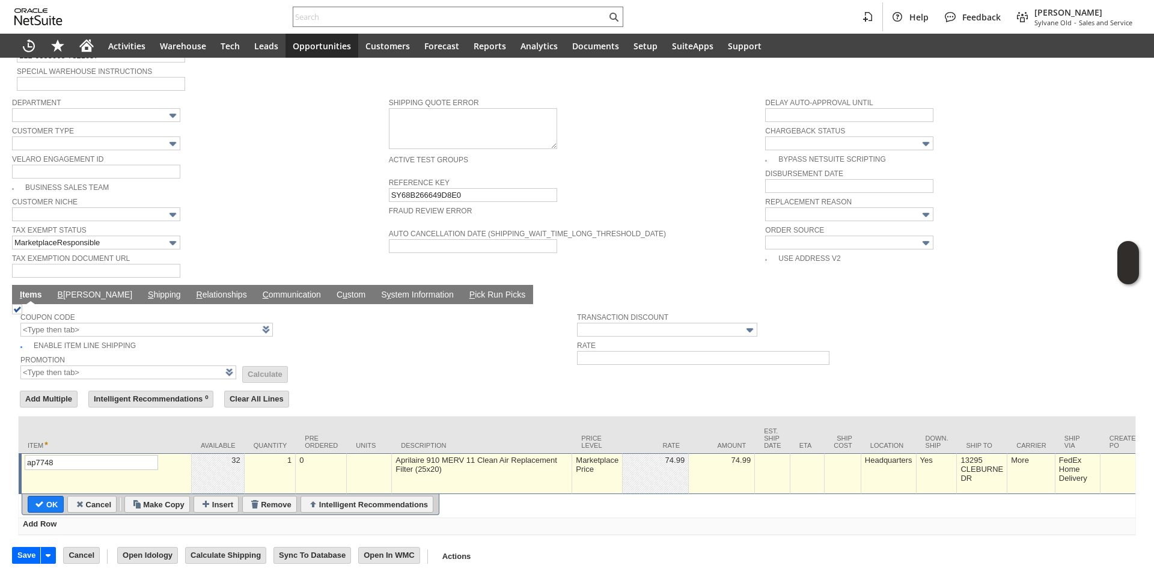
click at [589, 459] on td "Marketplace Price" at bounding box center [597, 473] width 50 height 41
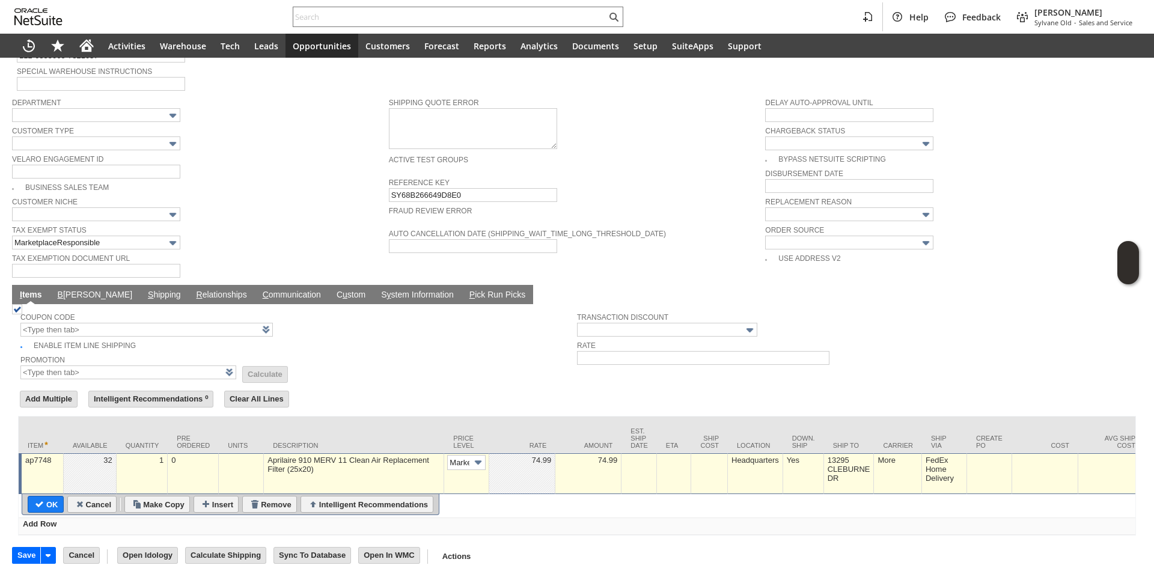
scroll to position [0, 21]
click at [471, 455] on img at bounding box center [478, 462] width 14 height 14
type input "Custom"
click at [521, 472] on td at bounding box center [522, 473] width 66 height 41
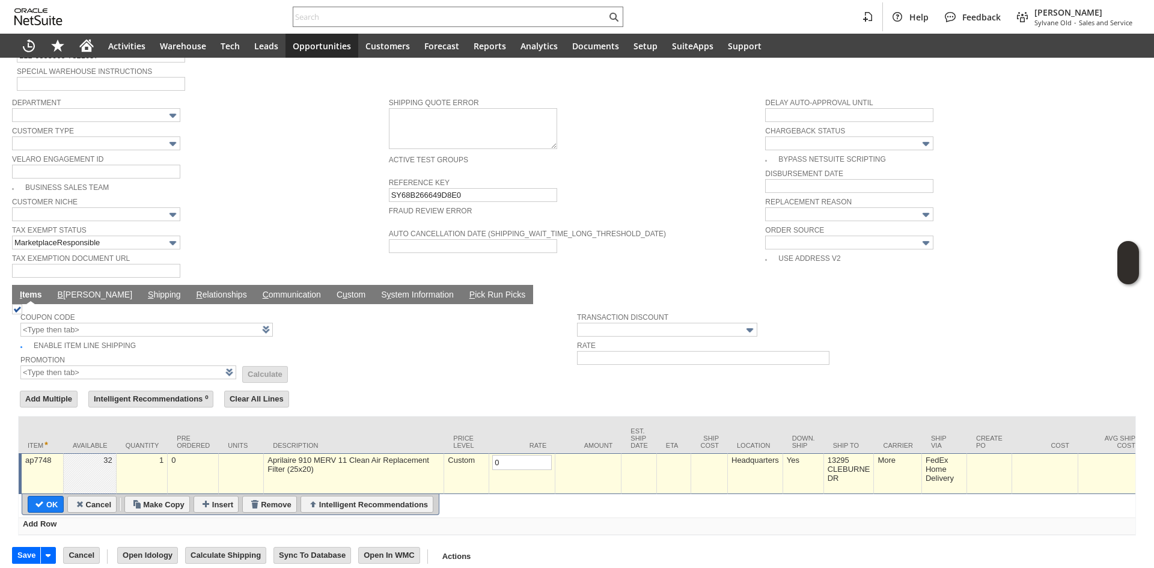
type input "0.00"
click at [58, 496] on input "OK" at bounding box center [45, 504] width 35 height 16
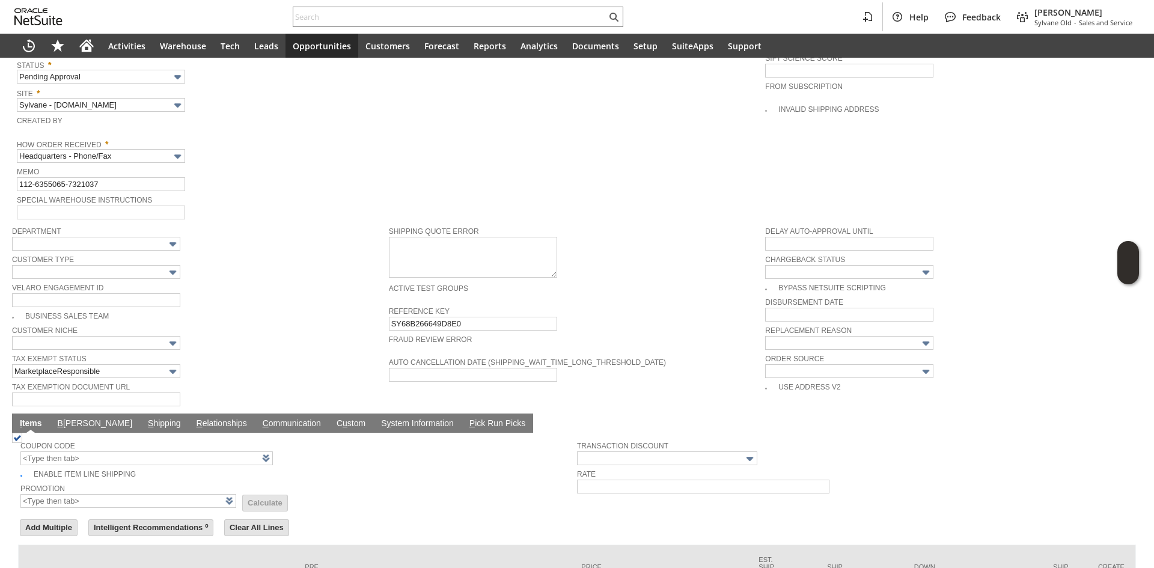
scroll to position [584, 0]
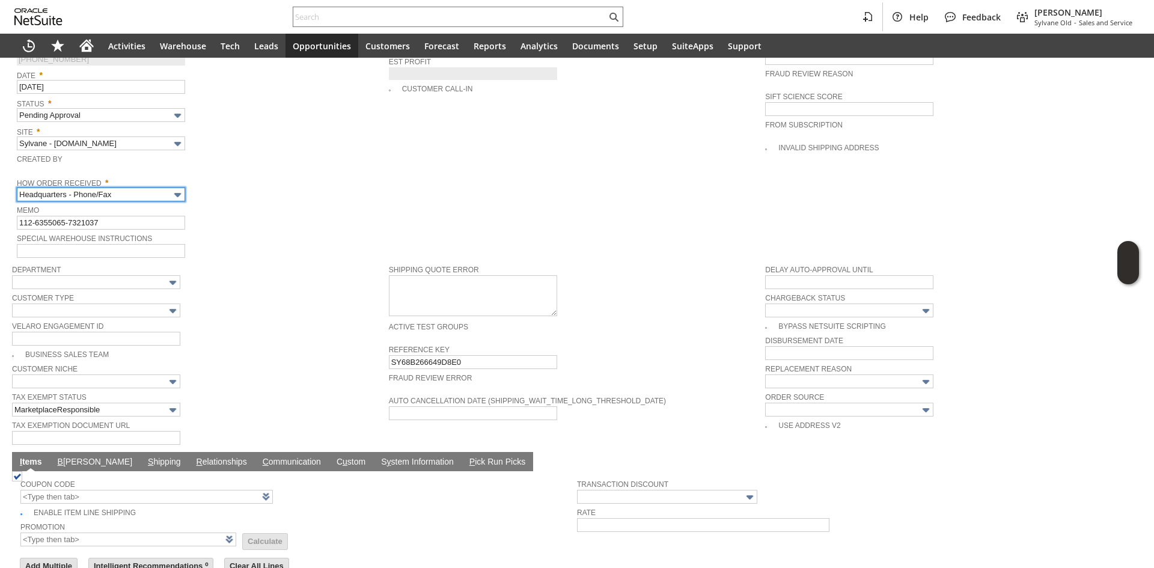
click at [142, 187] on input "Headquarters - Phone/Fax" at bounding box center [101, 194] width 168 height 14
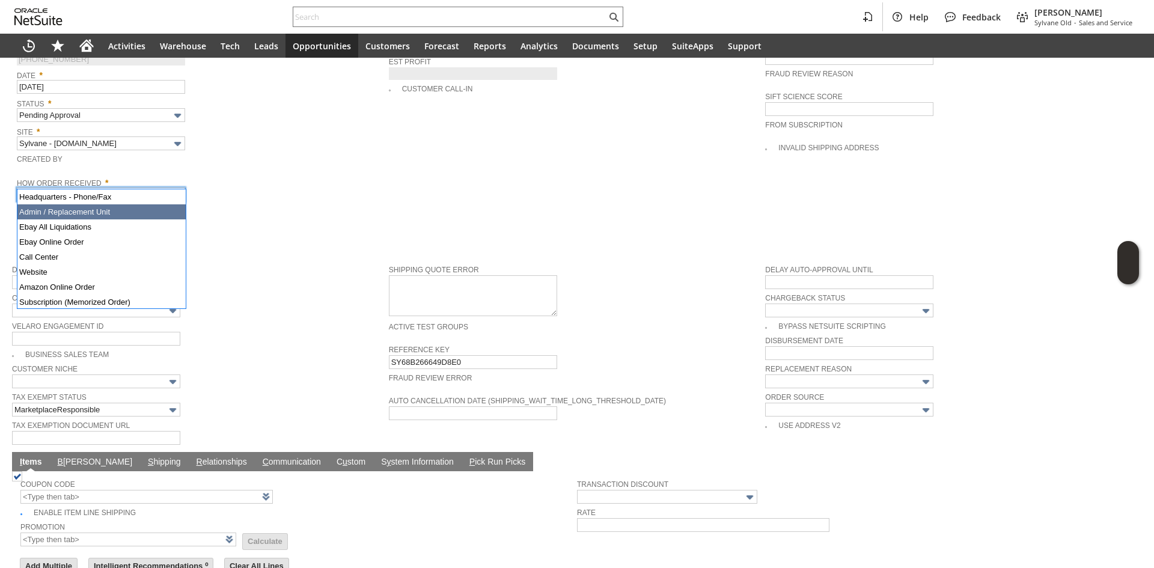
click at [256, 213] on div "Memo 112-6355065-7321037" at bounding box center [200, 215] width 366 height 27
type input "Admin / Replacement Unit"
type input "ap7748"
type input "OK"
type input "Make Copy"
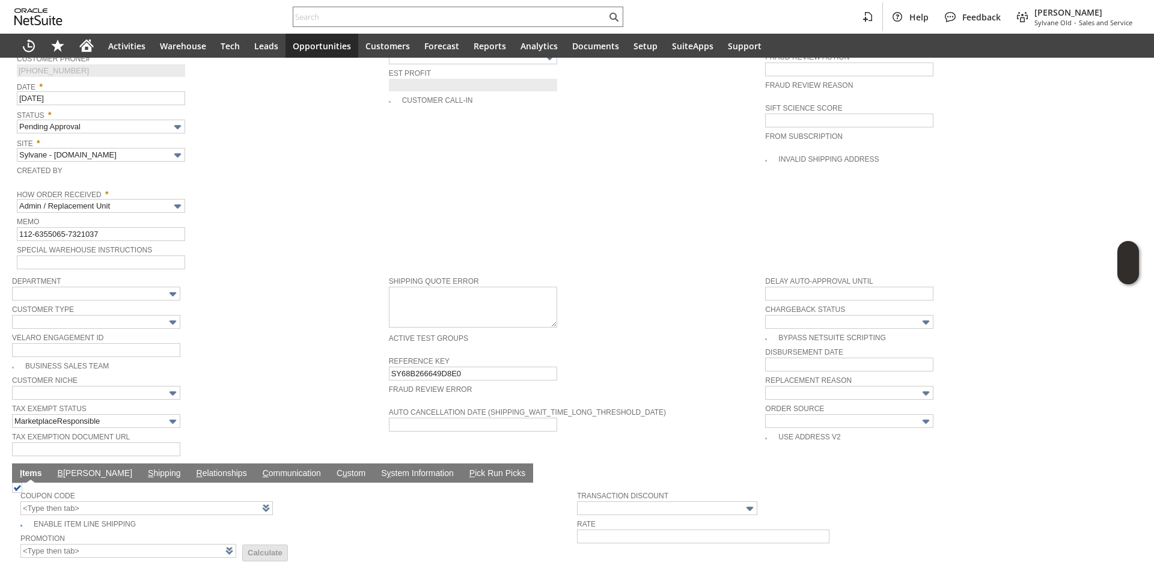
scroll to position [512, 0]
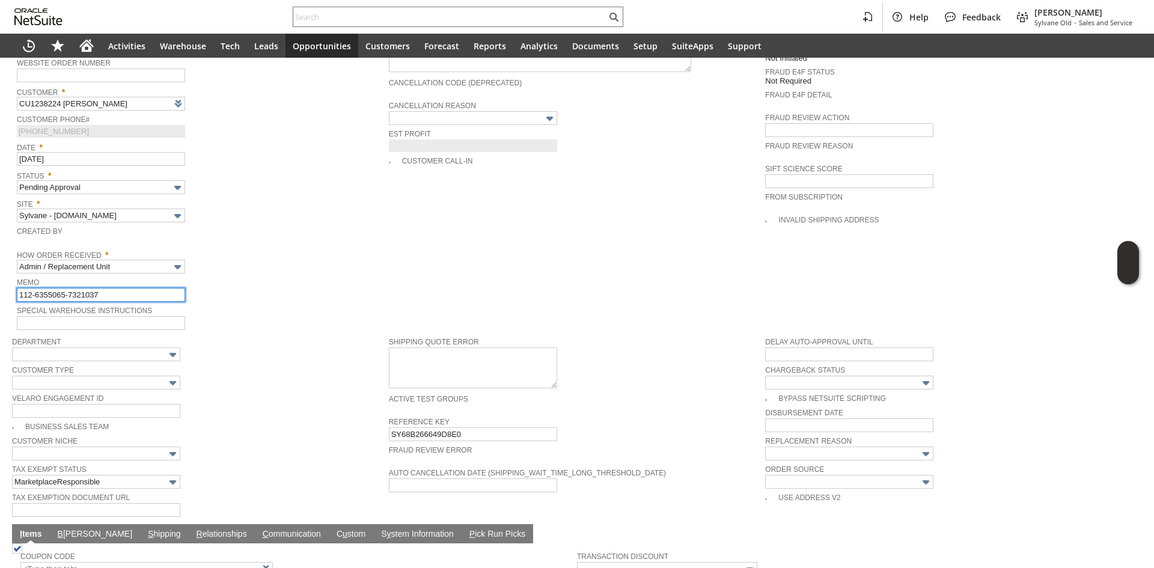
click at [106, 288] on input "112-6355065-7321037" at bounding box center [101, 295] width 168 height 14
type input "Replacement Order"
click at [348, 275] on span "Memo" at bounding box center [200, 281] width 366 height 13
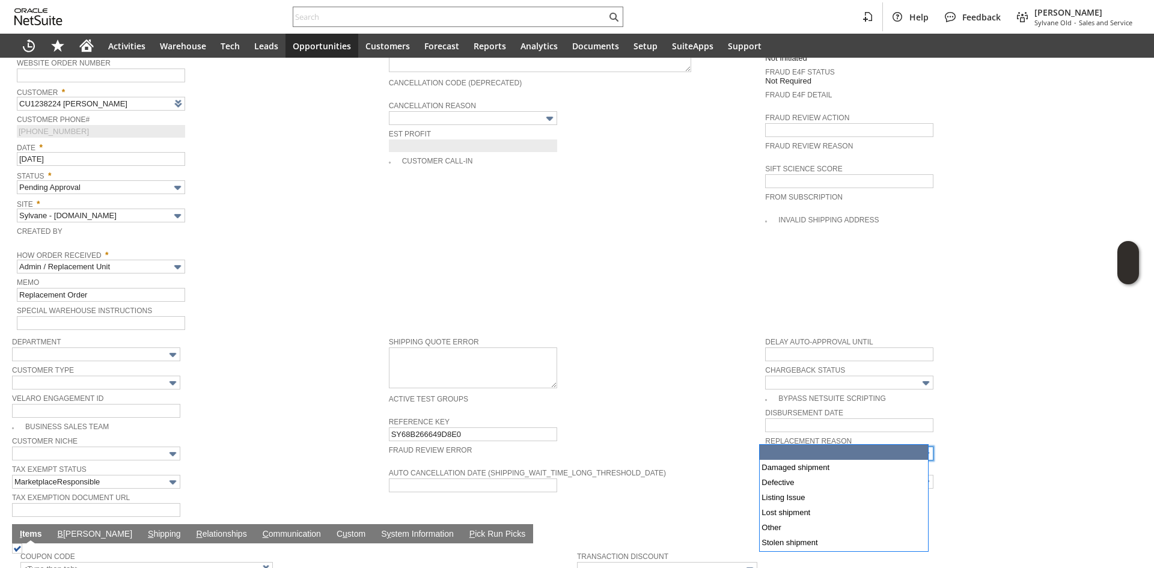
click at [793, 446] on input "text" at bounding box center [849, 453] width 168 height 14
type input "Damaged shipment"
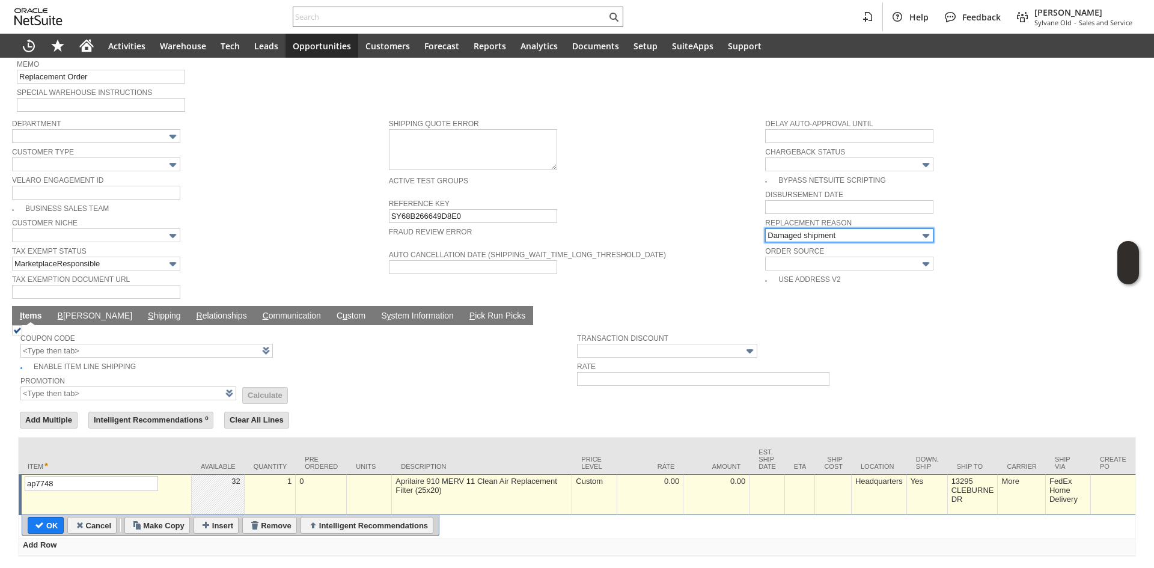
scroll to position [752, 0]
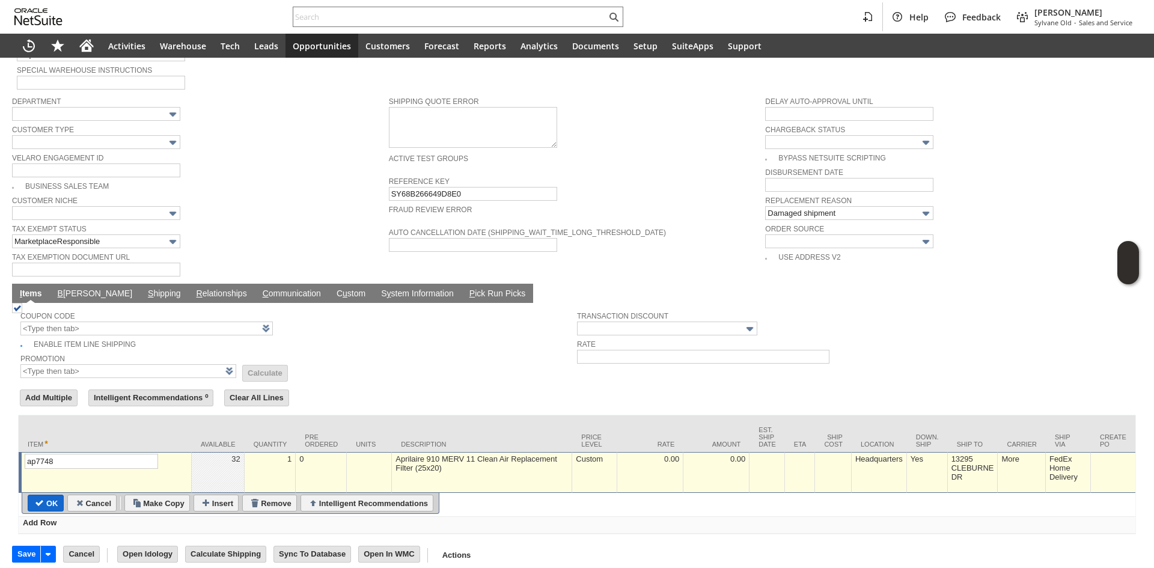
click at [51, 493] on table "OK Cancel Make Copy Insert Remove Intelligent Recommendations" at bounding box center [231, 503] width 418 height 21
click at [51, 495] on input "OK" at bounding box center [45, 503] width 35 height 16
type input "Add"
type input "Copy Previous"
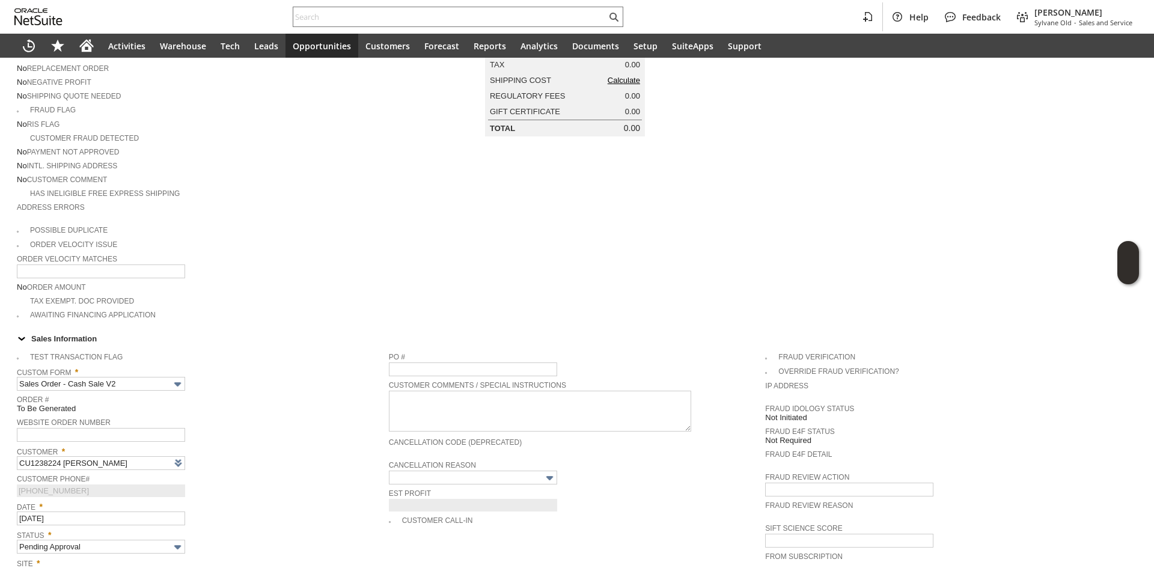
scroll to position [151, 0]
click at [613, 87] on span "Calculate" at bounding box center [623, 82] width 32 height 10
click at [619, 85] on link "Calculate" at bounding box center [623, 81] width 32 height 9
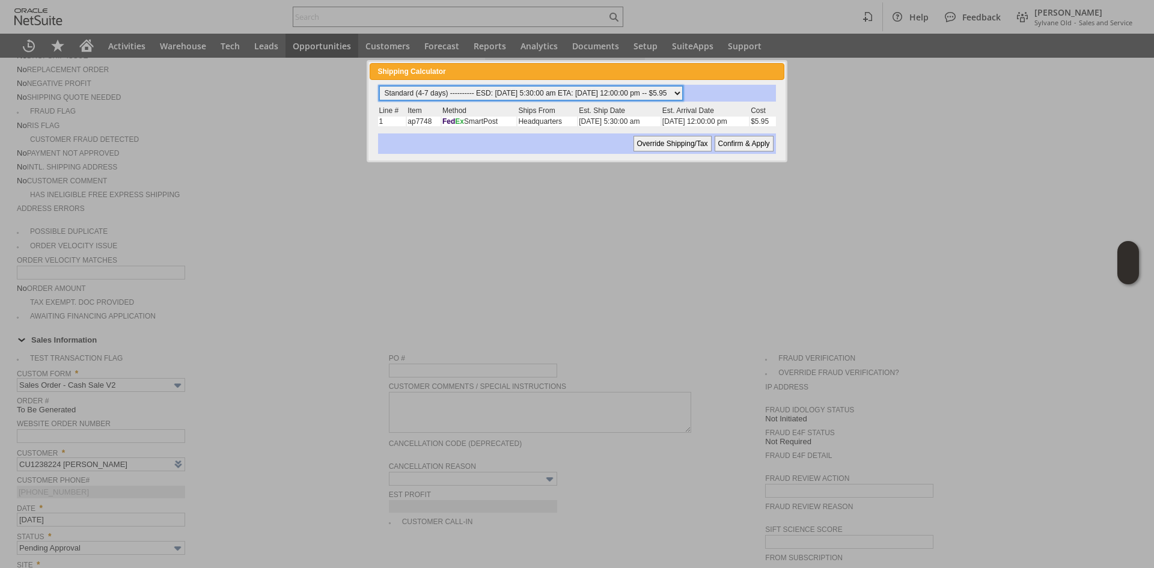
click at [504, 100] on select "Standard (4-7 days) ---------- ESD: 09/10/2025 5:30:00 am ETA: 09/12/2025 12:00…" at bounding box center [530, 93] width 303 height 14
select select "2 Day ------------------------ ESD: 09/10/2025 5:30:00 am ETA: 09/11/2025 12:00…"
click at [379, 86] on select "Standard (4-7 days) ---------- ESD: 09/10/2025 5:30:00 am ETA: 09/12/2025 12:00…" at bounding box center [530, 93] width 303 height 14
click at [740, 147] on input "Confirm & Apply" at bounding box center [743, 144] width 59 height 16
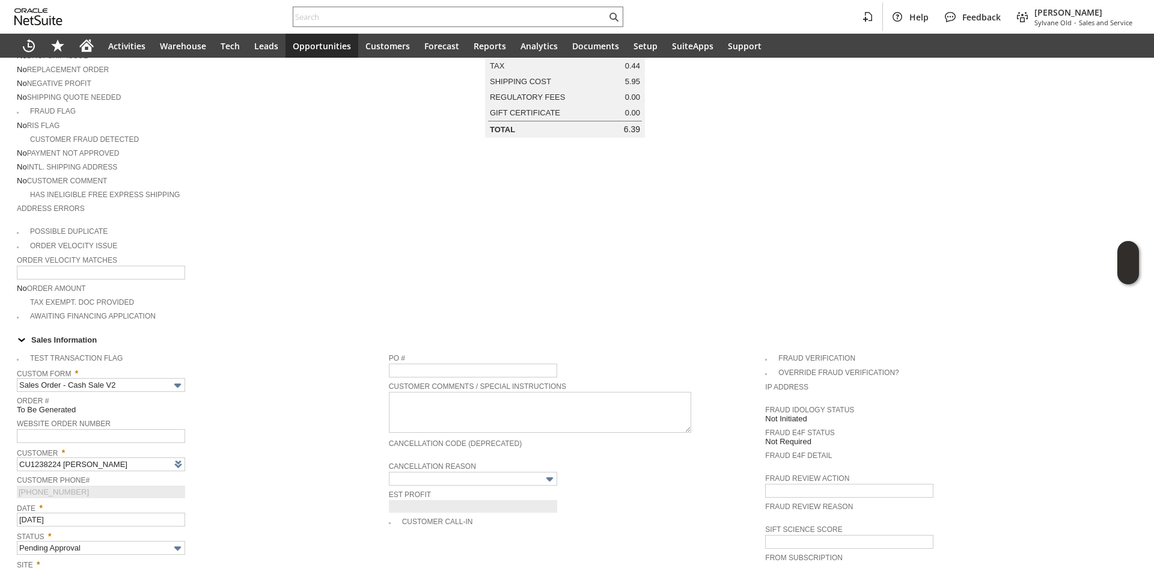
type input "NotExempt"
type input "Add"
type input "Copy Previous"
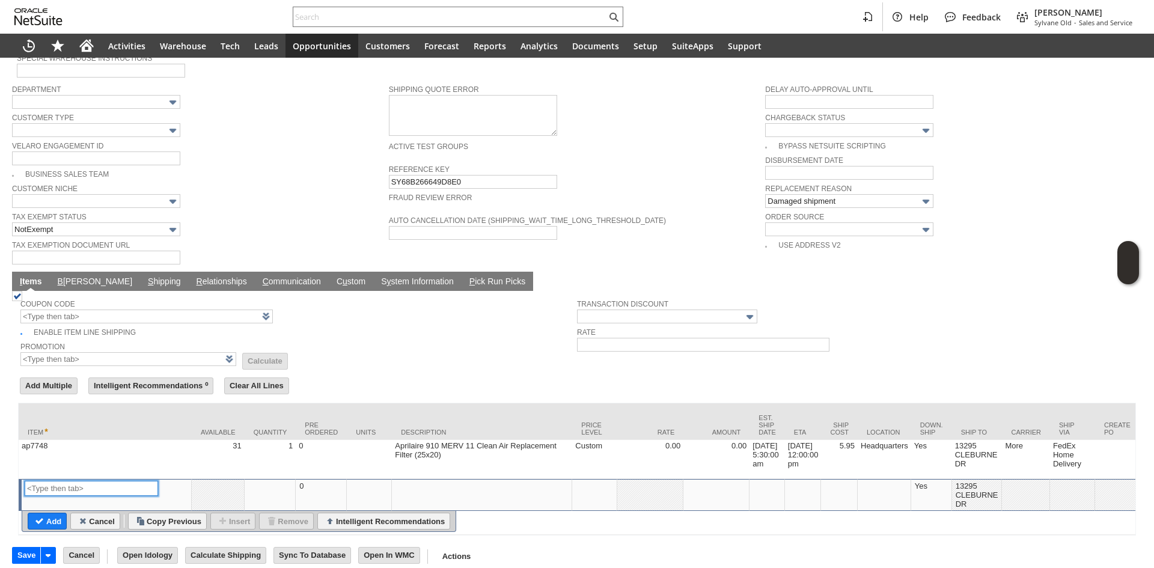
scroll to position [765, 0]
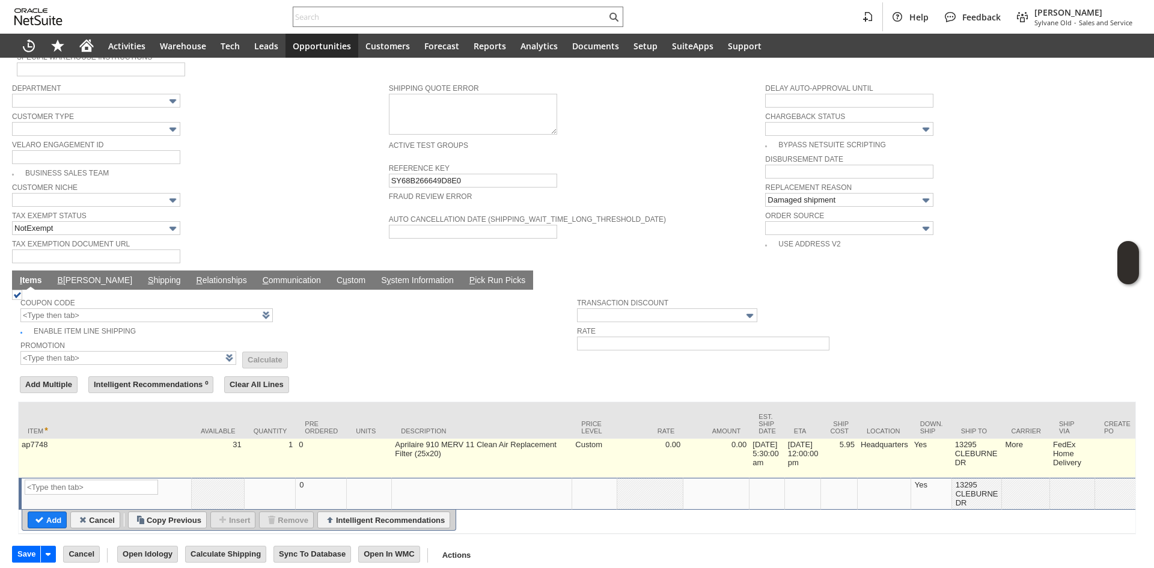
drag, startPoint x: 840, startPoint y: 443, endPoint x: 856, endPoint y: 447, distance: 16.2
click at [856, 447] on td "5.95" at bounding box center [839, 458] width 37 height 39
type input "5.95"
type input "7.44%"
type input "OK"
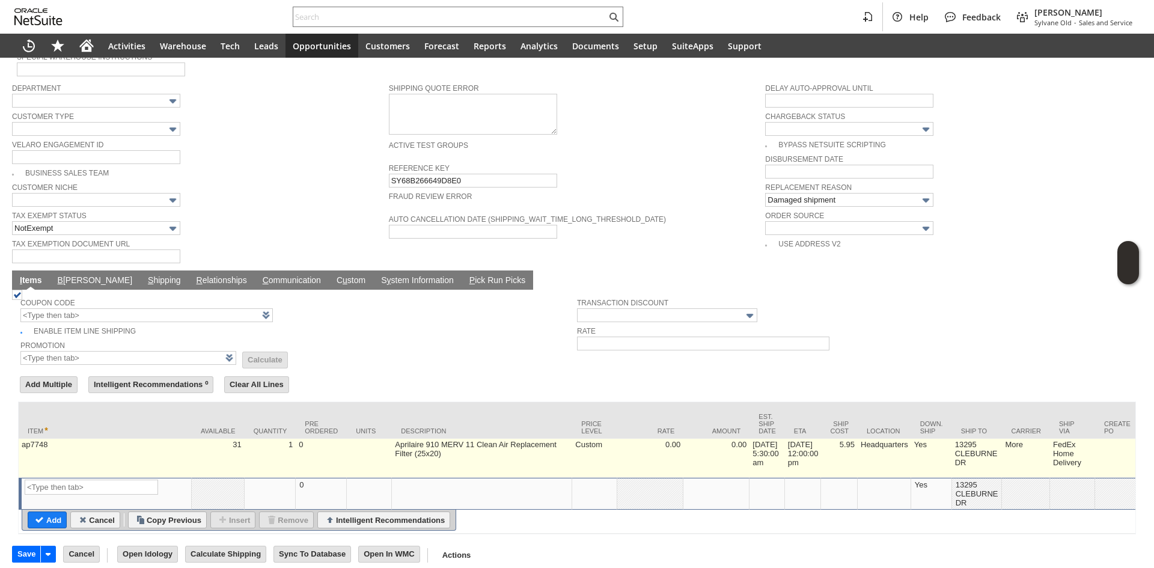
type input "Make Copy"
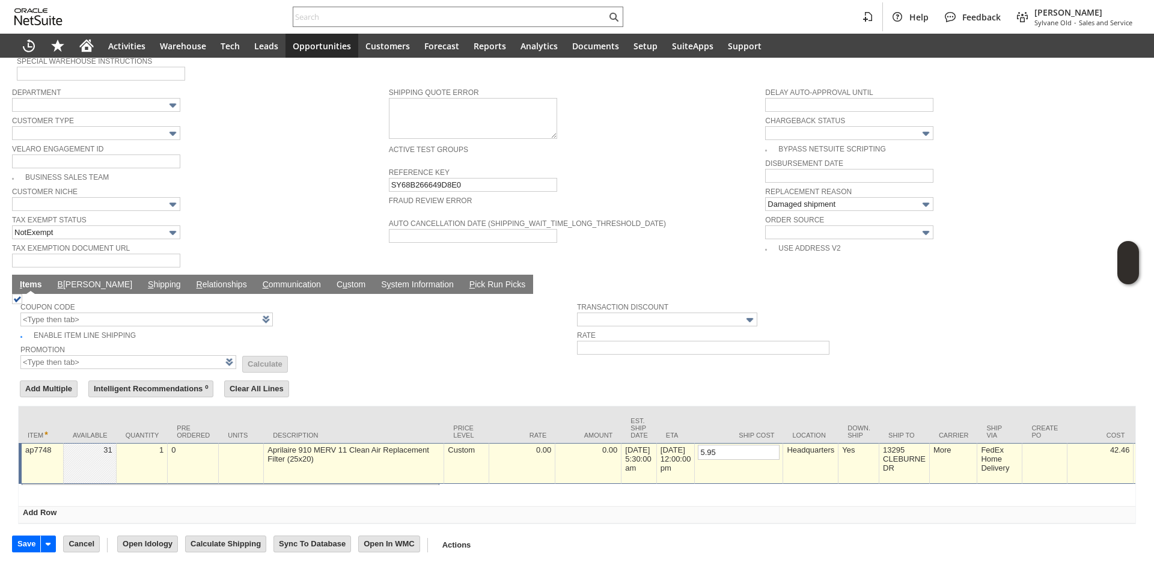
scroll to position [751, 0]
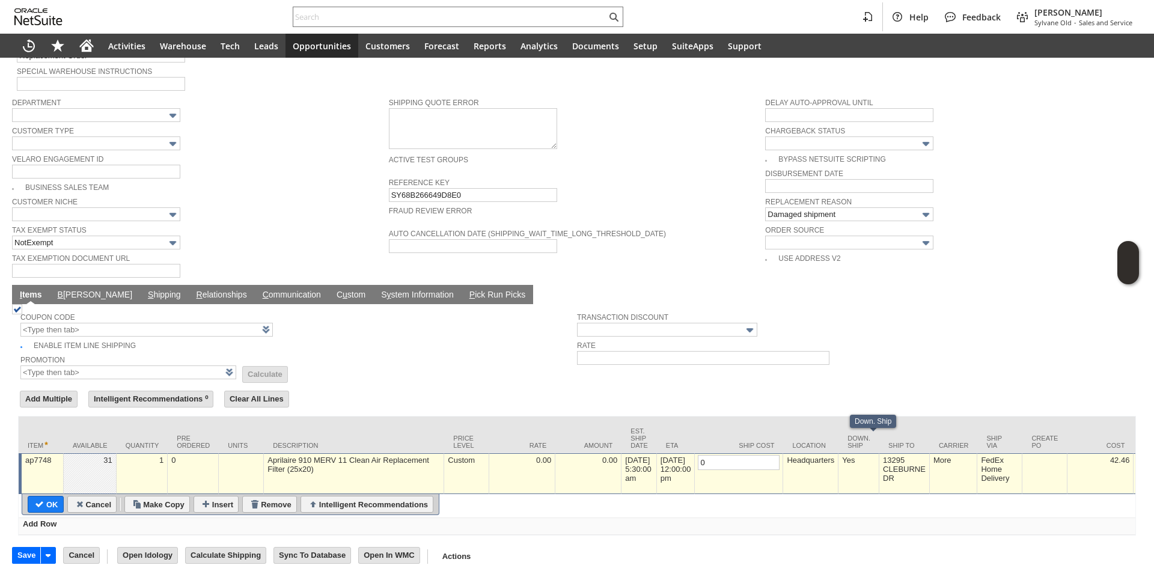
type input "0"
drag, startPoint x: 431, startPoint y: 528, endPoint x: 742, endPoint y: 532, distance: 311.3
click at [742, 535] on div "Save Save Cancel Open Idology Calculate Shipping Go To Register Sync To Database" at bounding box center [577, 551] width 1130 height 32
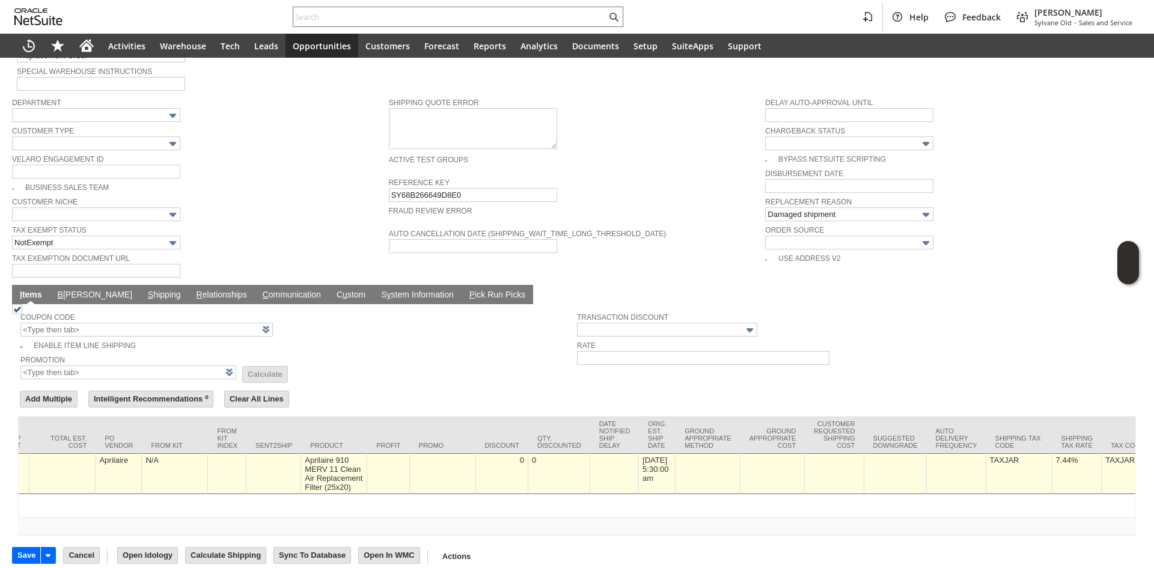
scroll to position [0, 1792]
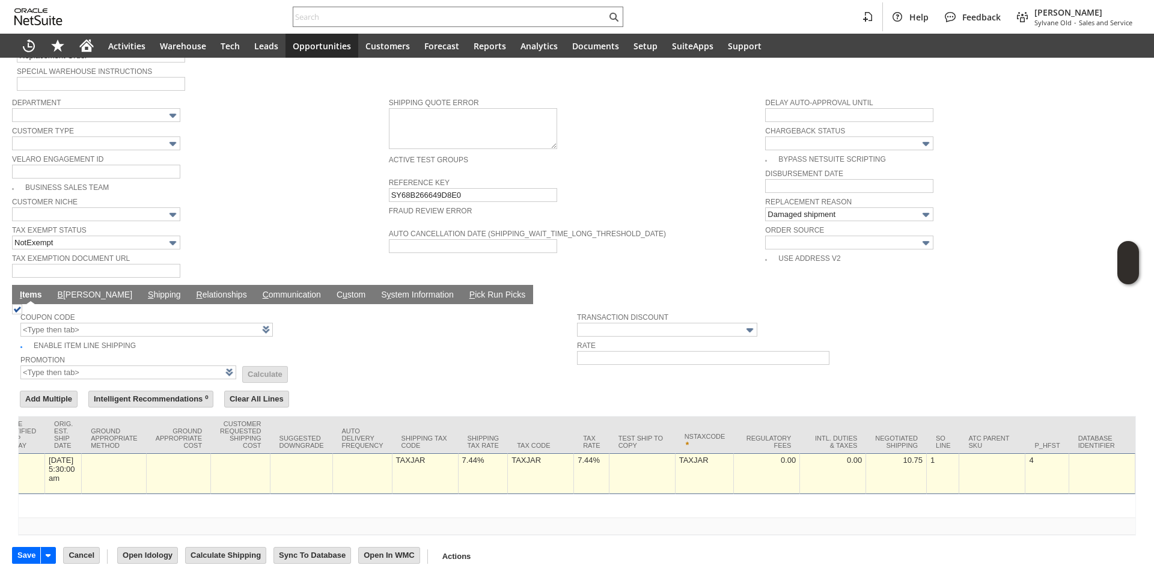
click at [574, 469] on td "7.44%" at bounding box center [591, 473] width 35 height 41
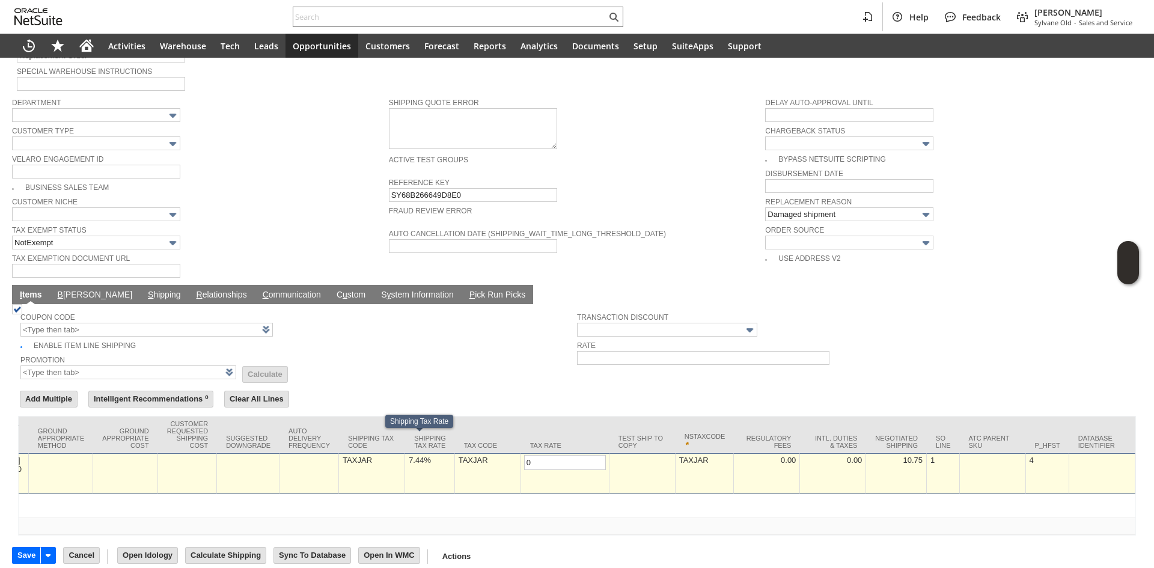
type input "0.0%"
click at [405, 454] on td "7.44%" at bounding box center [430, 473] width 50 height 41
type input "0"
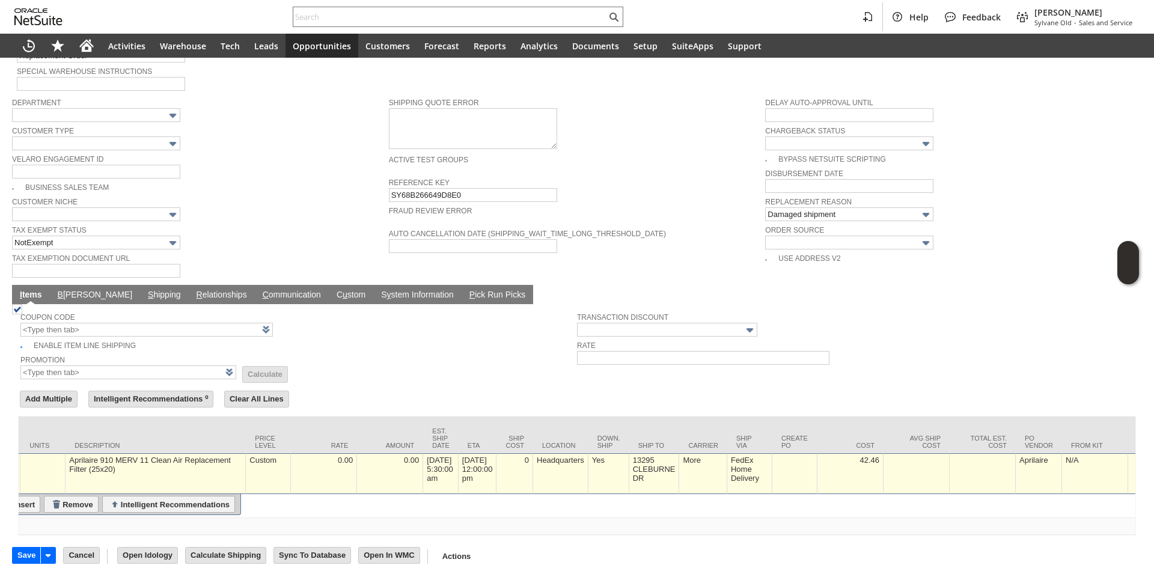
scroll to position [0, 0]
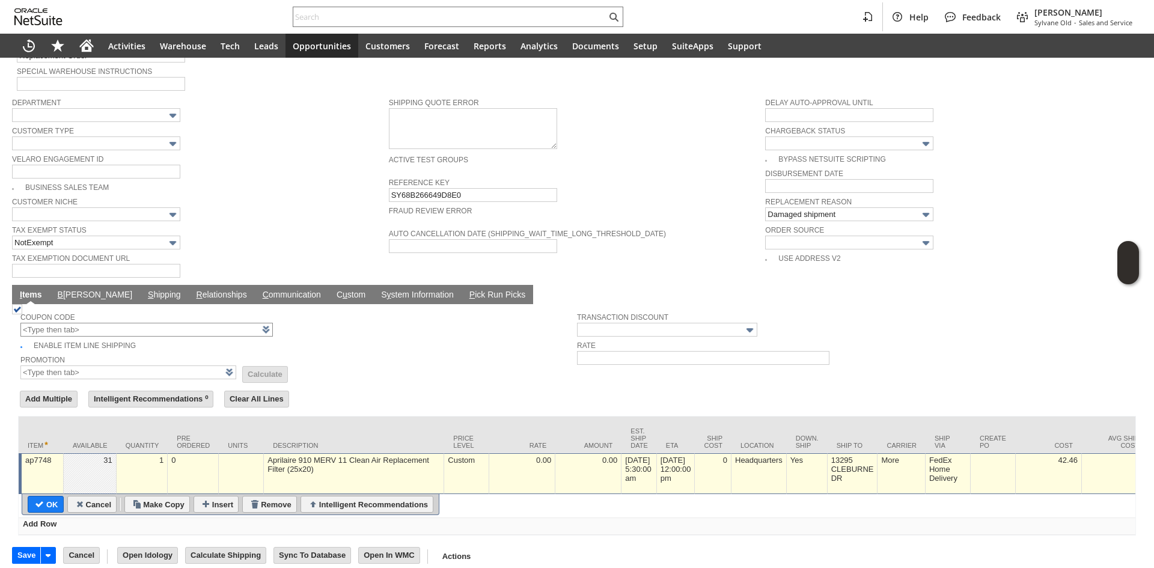
type input "0.0%"
drag, startPoint x: 37, startPoint y: 489, endPoint x: 73, endPoint y: 305, distance: 187.5
click at [37, 496] on input "OK" at bounding box center [45, 504] width 35 height 16
type input "Add"
type input "Copy Previous"
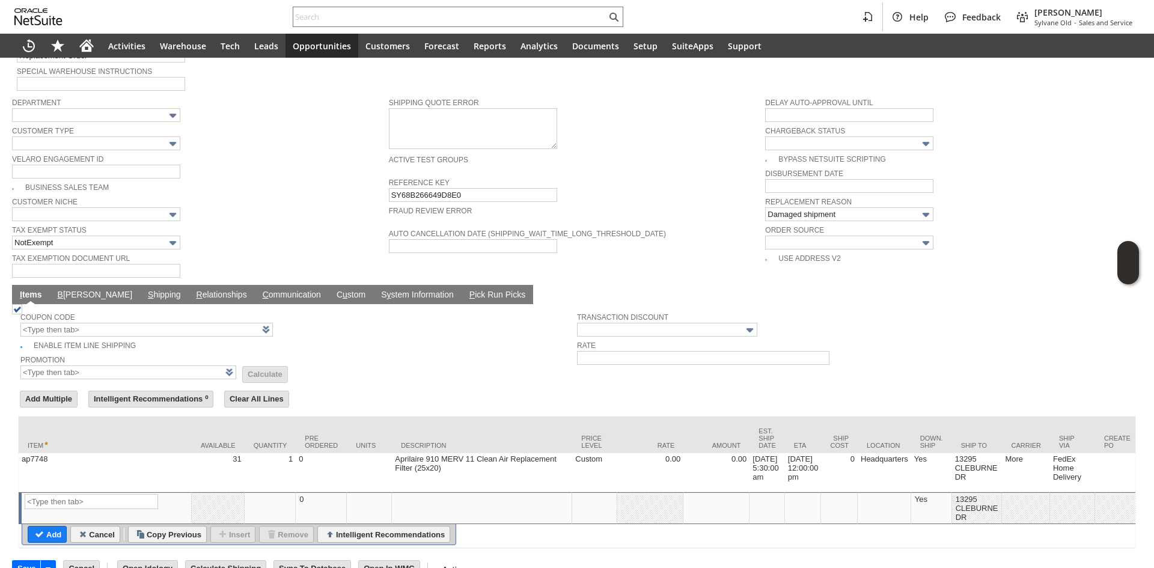
click at [70, 304] on td "Coupon Code Enable Item Line Shipping Promotion List Calculate Transaction Disc…" at bounding box center [576, 343] width 1117 height 79
click at [73, 290] on link "B illing" at bounding box center [95, 295] width 81 height 11
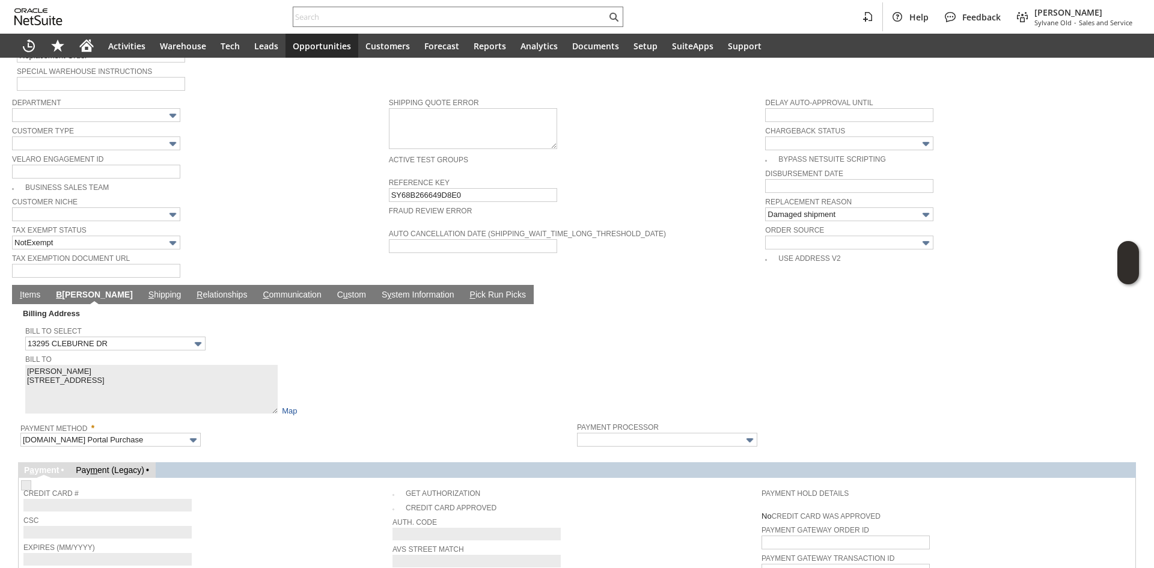
click at [27, 290] on link "I tems" at bounding box center [30, 295] width 26 height 11
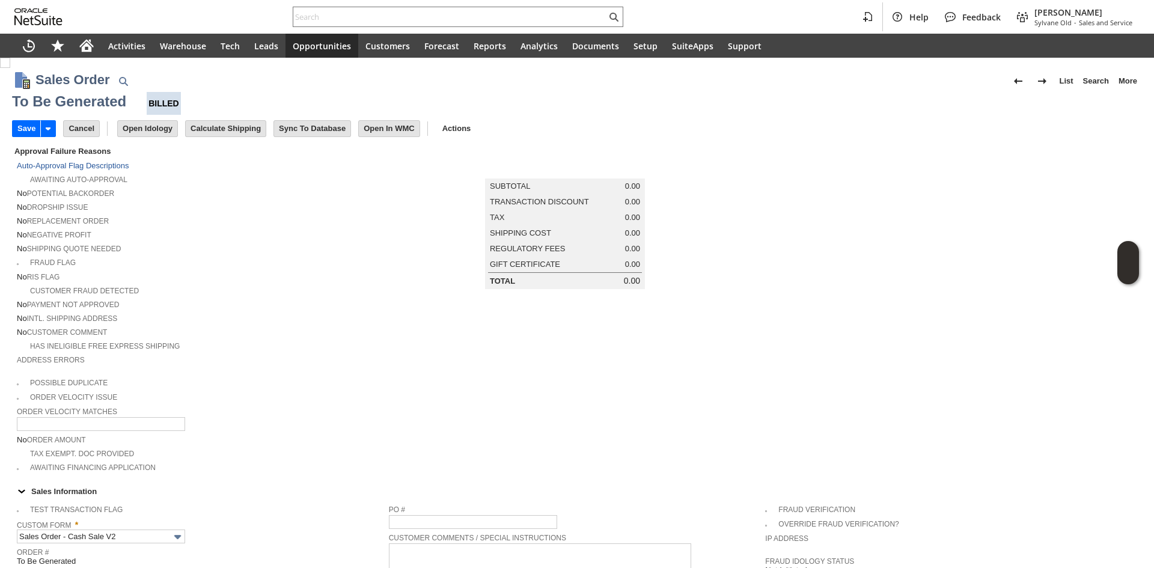
click at [305, 189] on div "No Potential Backorder" at bounding box center [203, 192] width 372 height 13
click at [38, 131] on input "Save" at bounding box center [27, 129] width 28 height 16
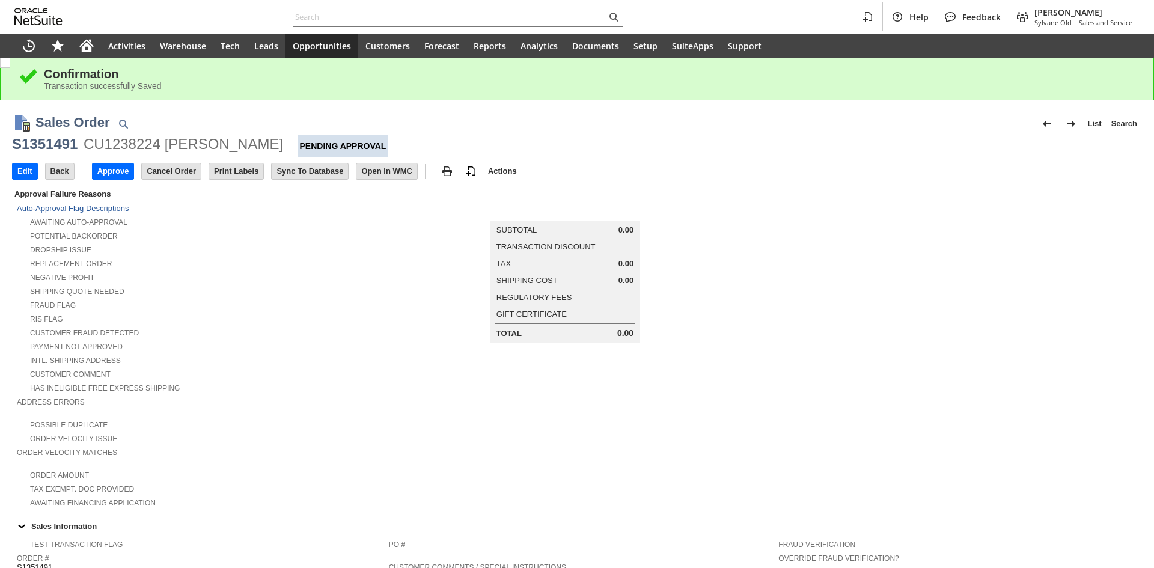
click at [133, 144] on div "CU1238224 [PERSON_NAME]" at bounding box center [183, 144] width 199 height 19
copy div "CU1238224"
click at [19, 138] on div "S1351491" at bounding box center [44, 144] width 65 height 19
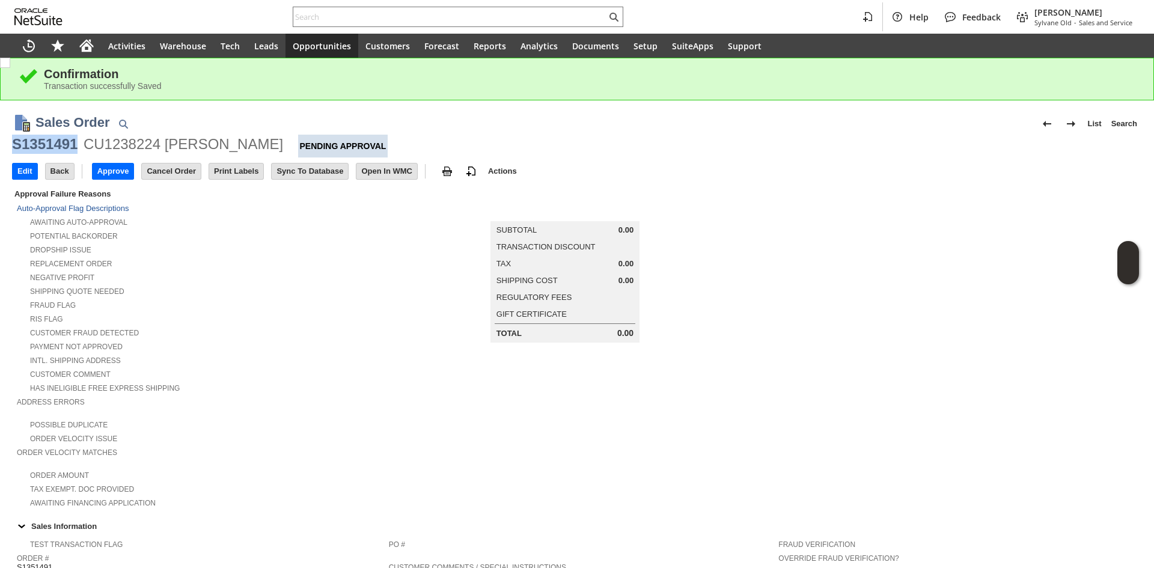
copy div "S1351491"
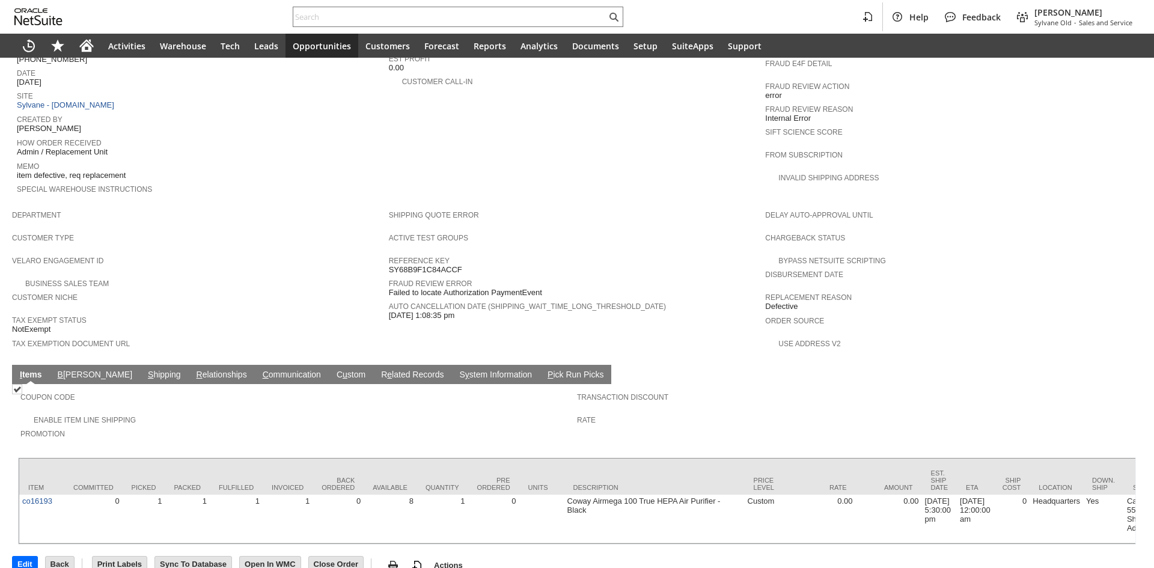
scroll to position [535, 0]
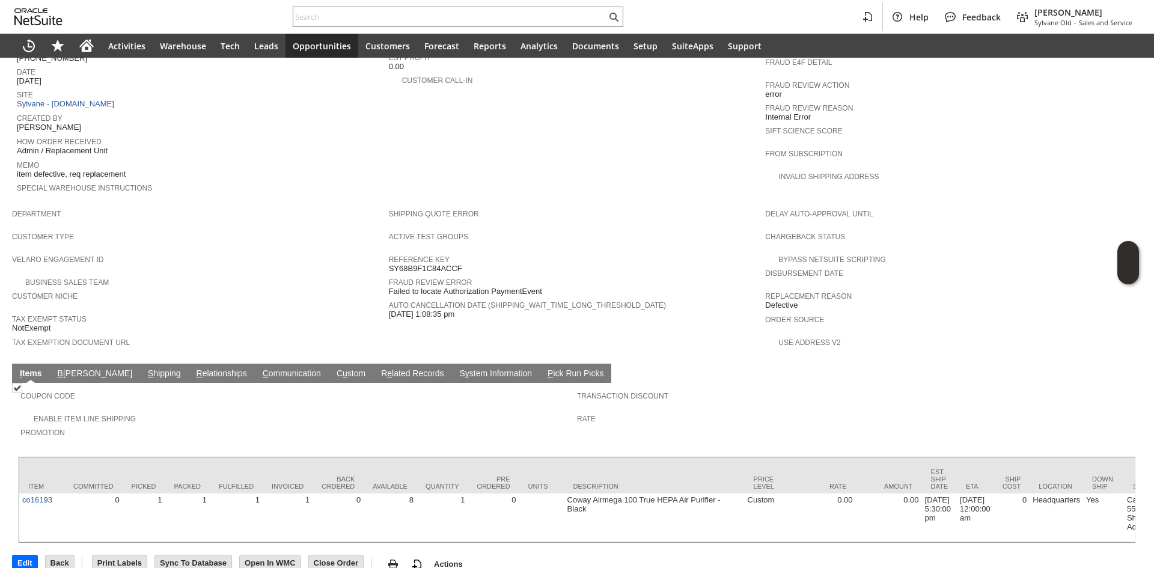
click at [145, 368] on link "S hipping" at bounding box center [164, 373] width 39 height 11
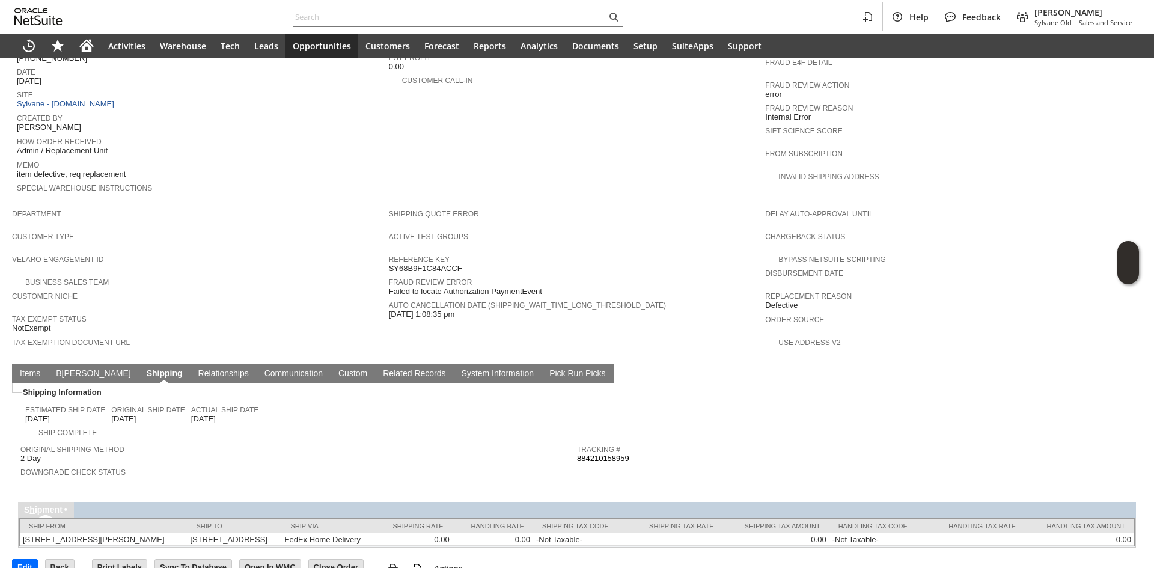
click at [582, 454] on link "884210158959" at bounding box center [603, 458] width 52 height 9
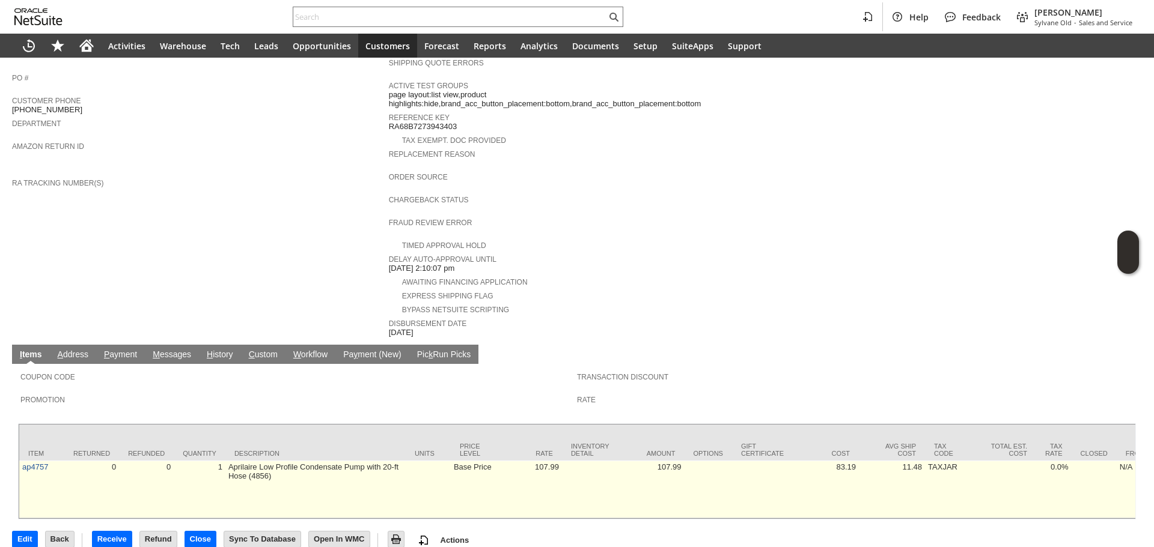
scroll to position [329, 0]
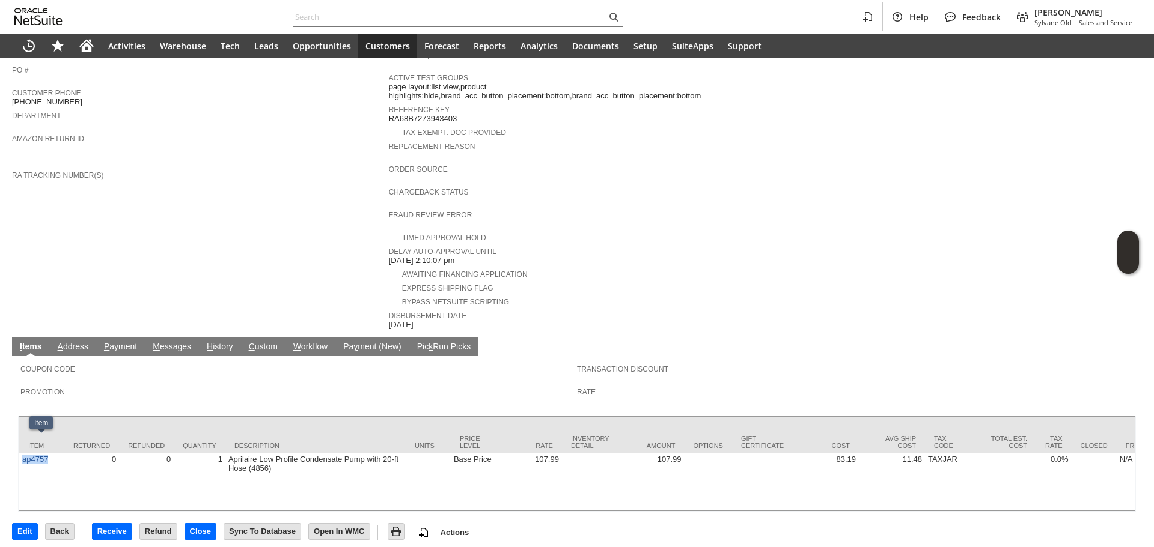
drag, startPoint x: 45, startPoint y: 448, endPoint x: 64, endPoint y: 417, distance: 35.9
click at [20, 453] on td "ap4757" at bounding box center [41, 482] width 45 height 58
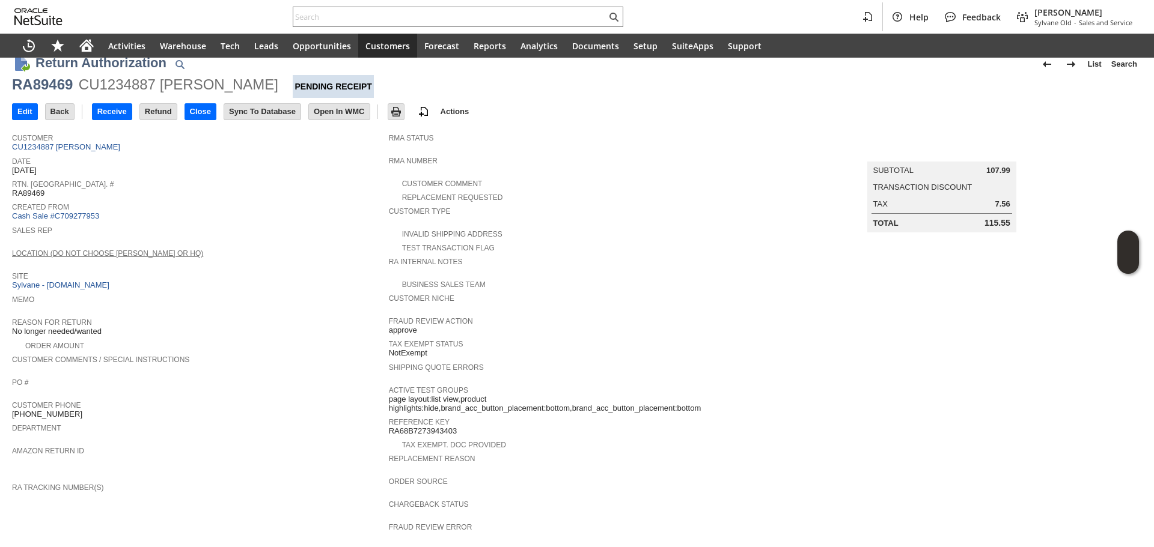
scroll to position [0, 0]
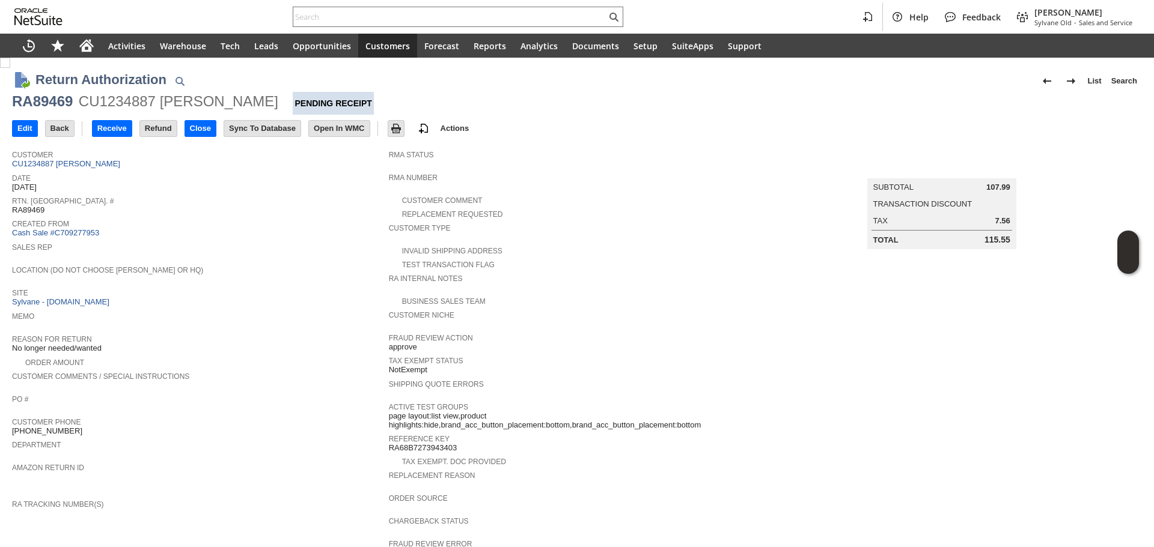
click at [55, 102] on div "RA89469" at bounding box center [42, 101] width 61 height 19
copy div "RA89469"
click at [55, 102] on div "RA89469" at bounding box center [42, 101] width 61 height 19
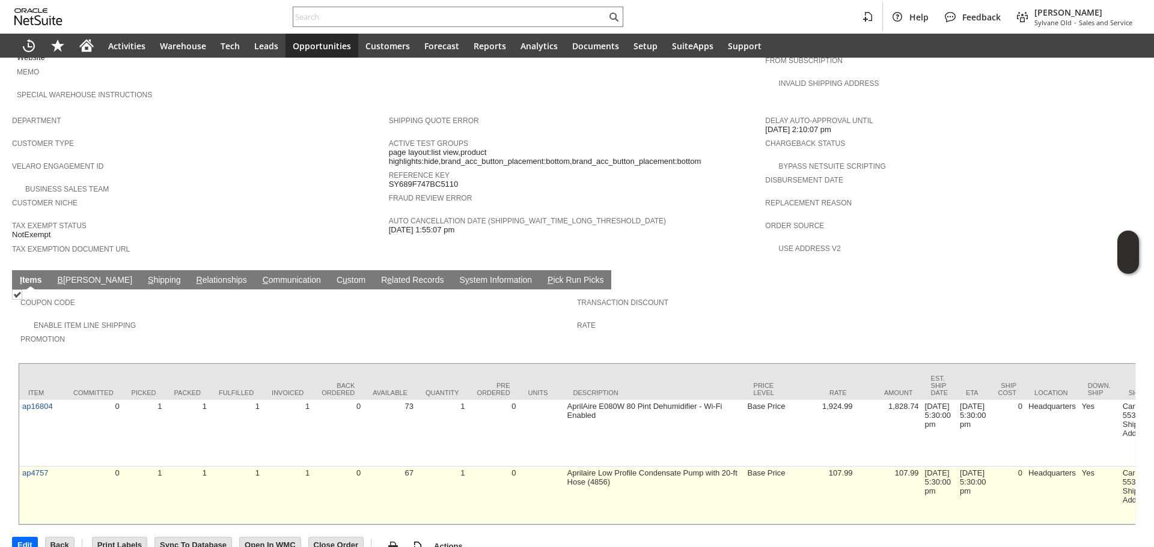
scroll to position [631, 0]
